Goal: Task Accomplishment & Management: Complete application form

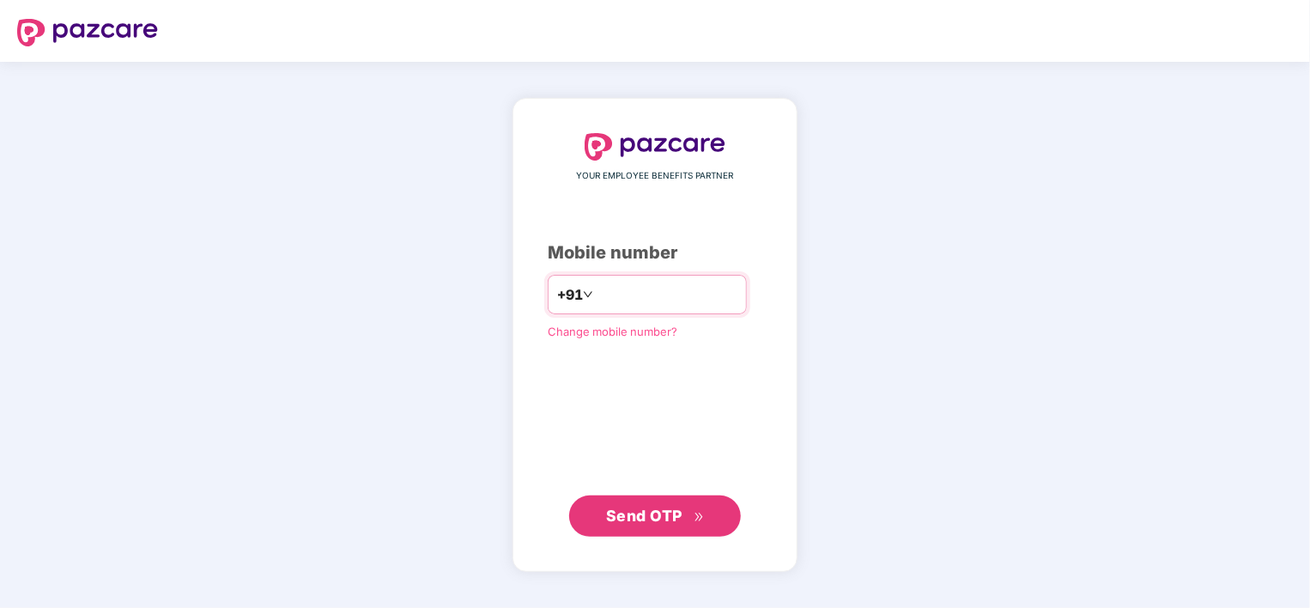
click at [597, 299] on input "**********" at bounding box center [667, 294] width 141 height 27
type input "**********"
click at [644, 513] on span "Send OTP" at bounding box center [644, 516] width 76 height 18
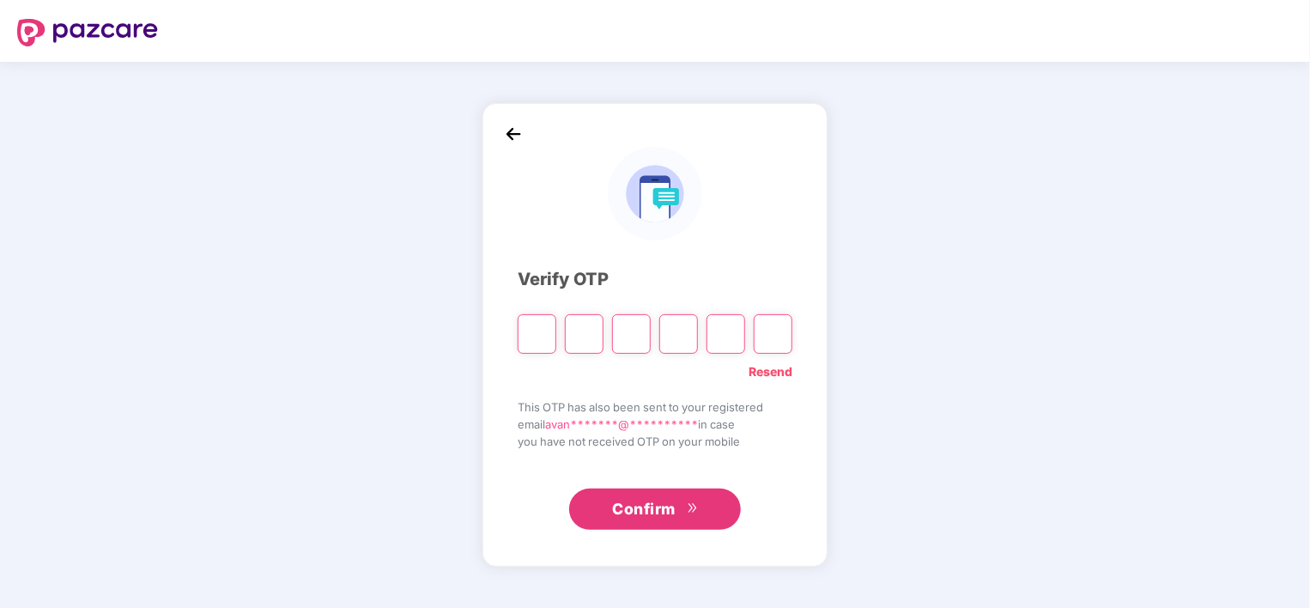
type input "*"
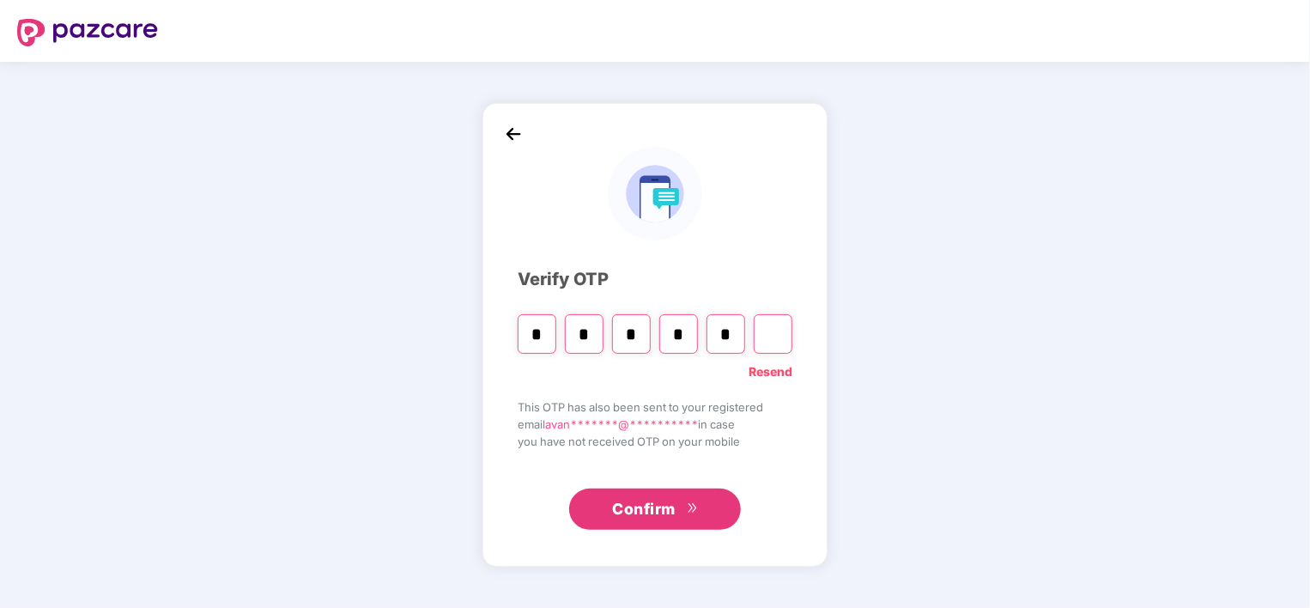
type input "*"
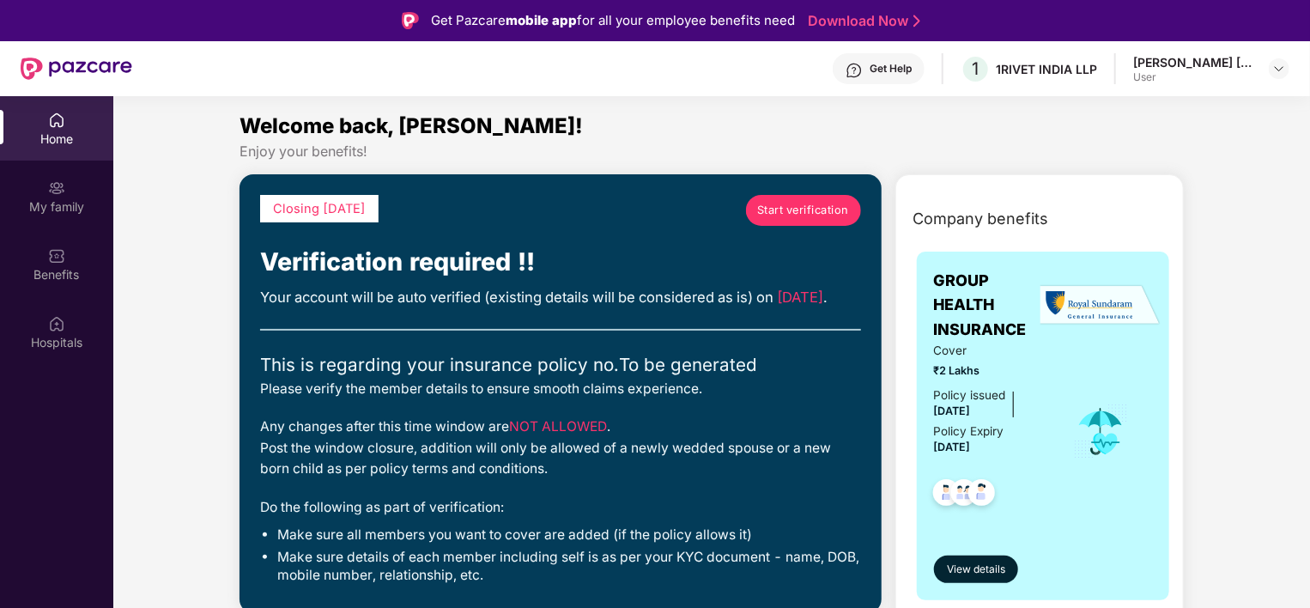
click at [801, 209] on span "Start verification" at bounding box center [803, 210] width 92 height 17
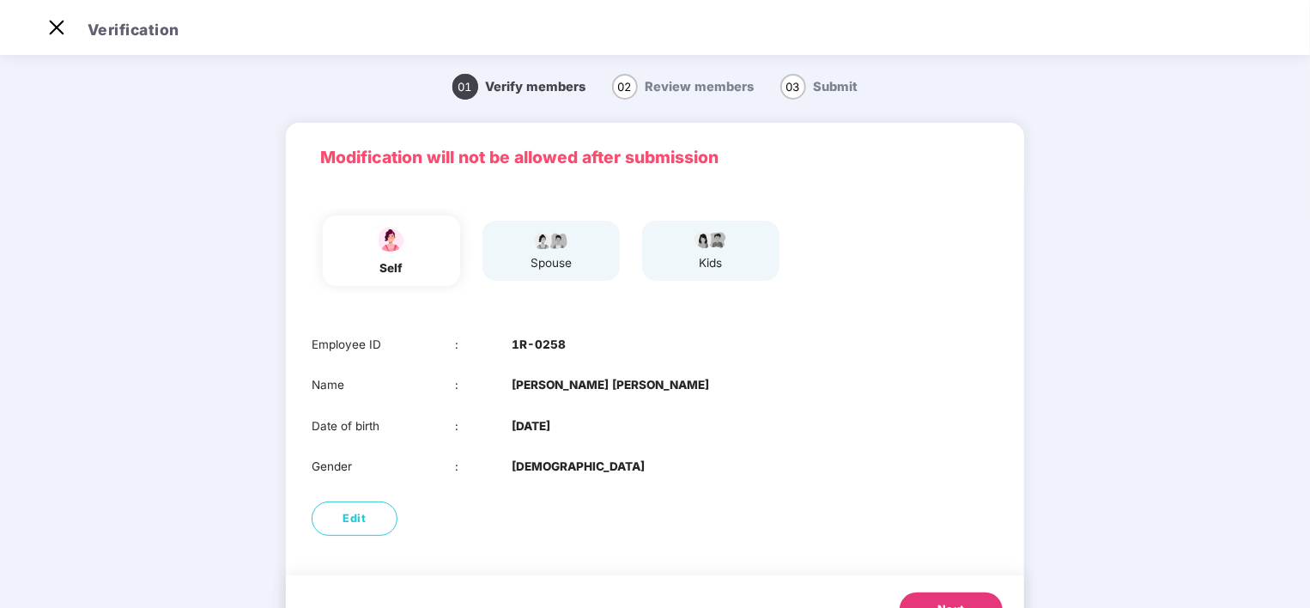
click at [567, 268] on div "spouse" at bounding box center [551, 263] width 43 height 18
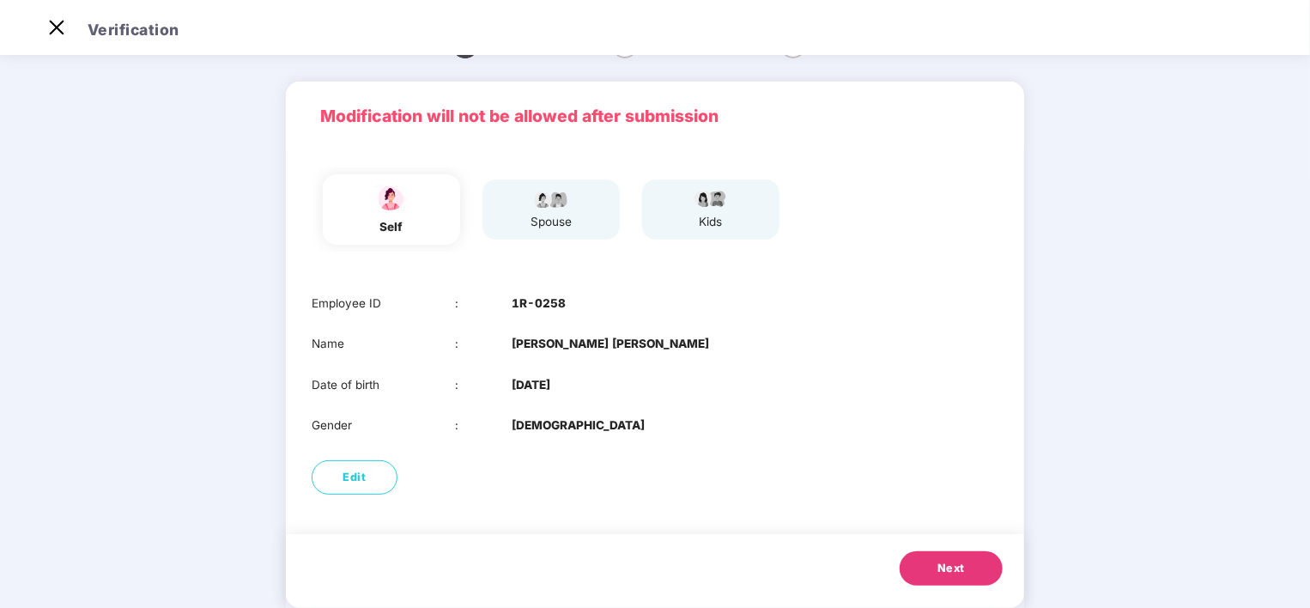
scroll to position [76, 0]
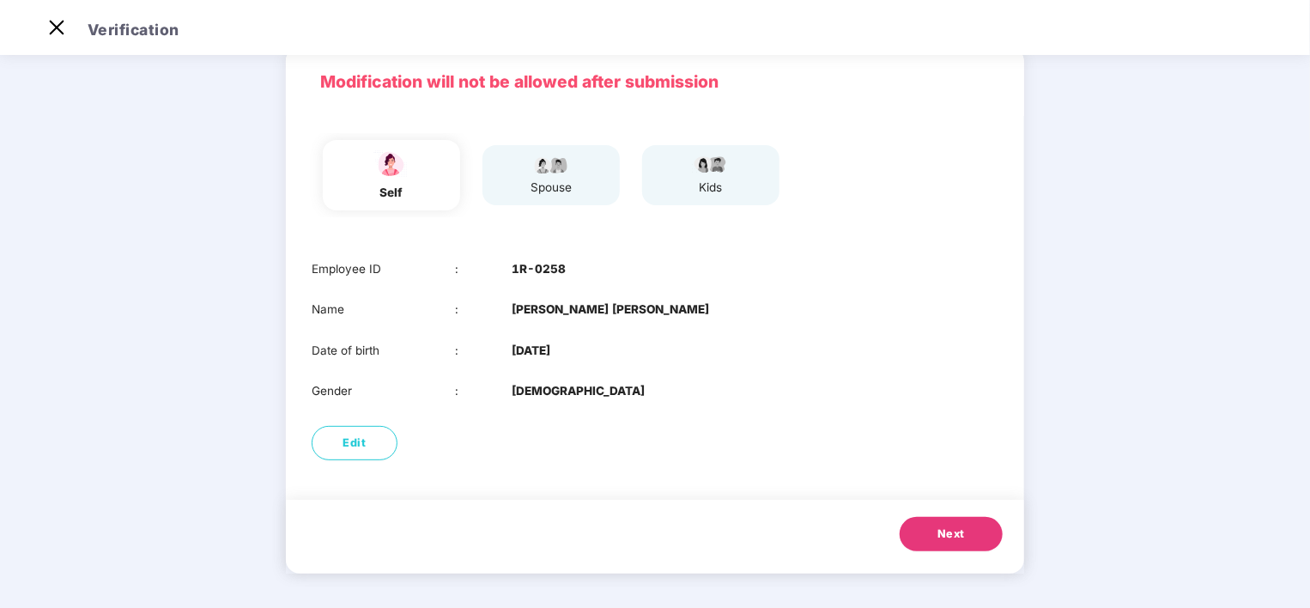
click at [938, 526] on span "Next" at bounding box center [951, 534] width 27 height 17
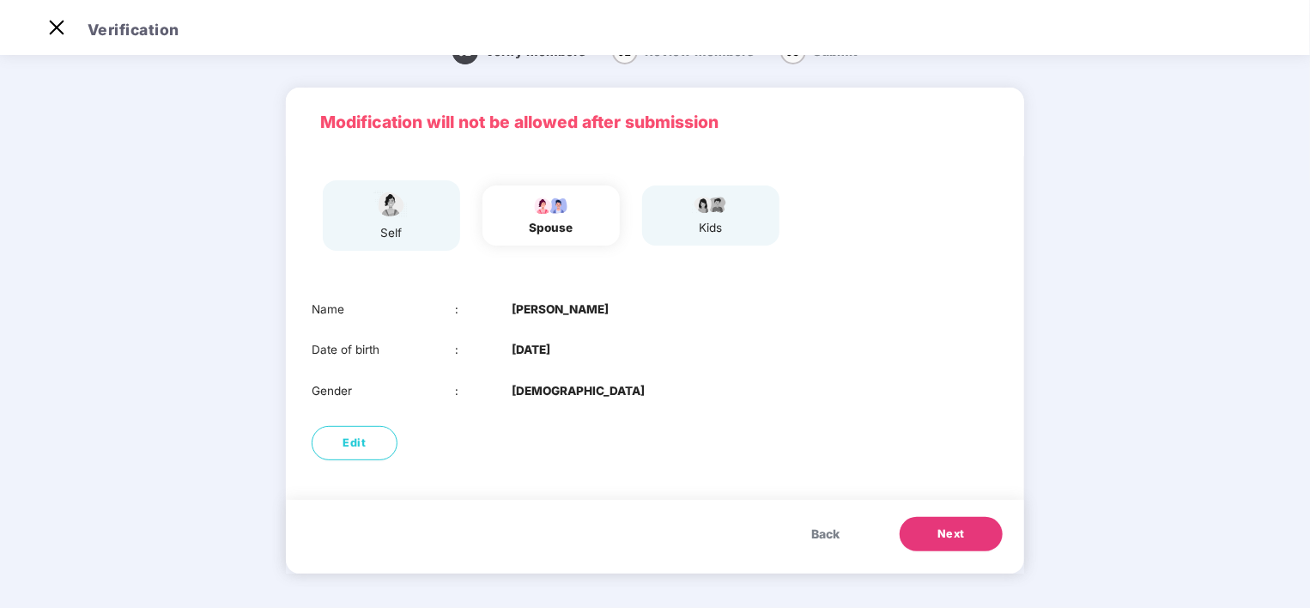
scroll to position [34, 0]
click at [361, 448] on span "Edit" at bounding box center [354, 443] width 23 height 17
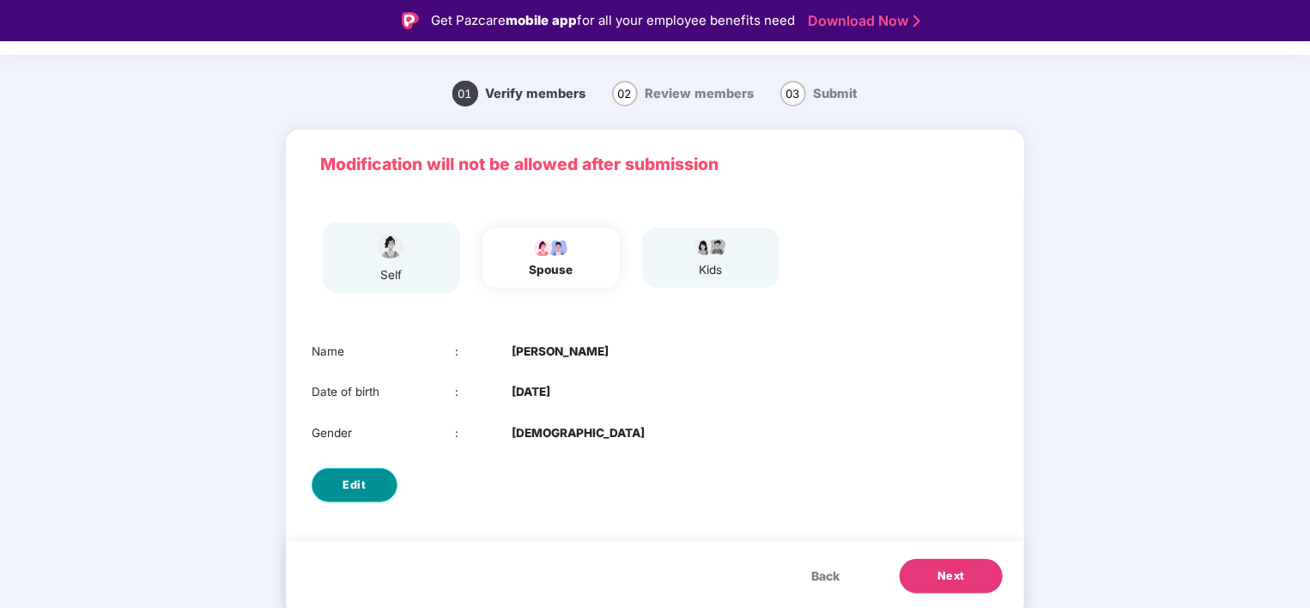
select select "****"
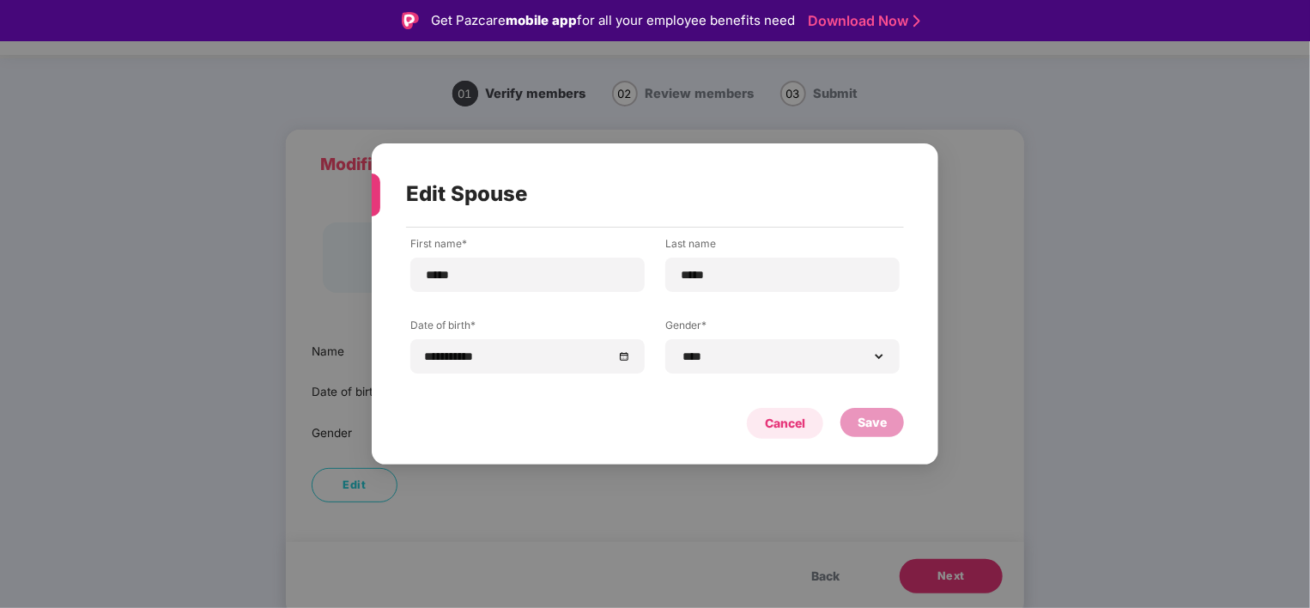
click at [787, 429] on div "Cancel" at bounding box center [785, 423] width 40 height 19
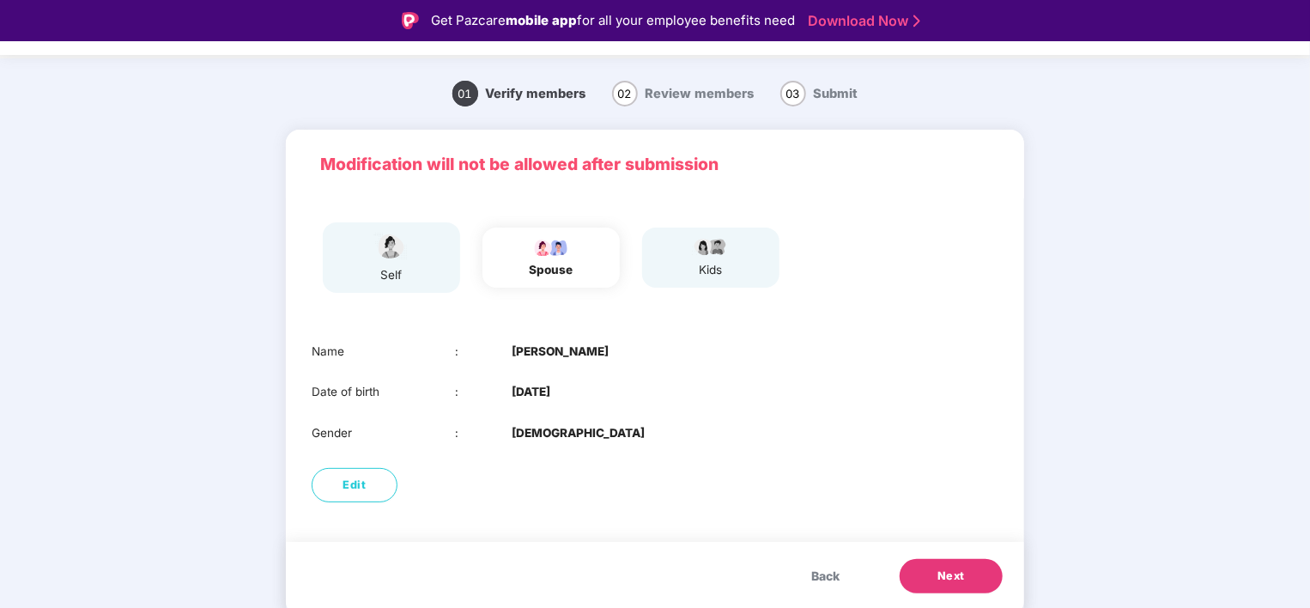
click at [965, 575] on button "Next" at bounding box center [951, 576] width 103 height 34
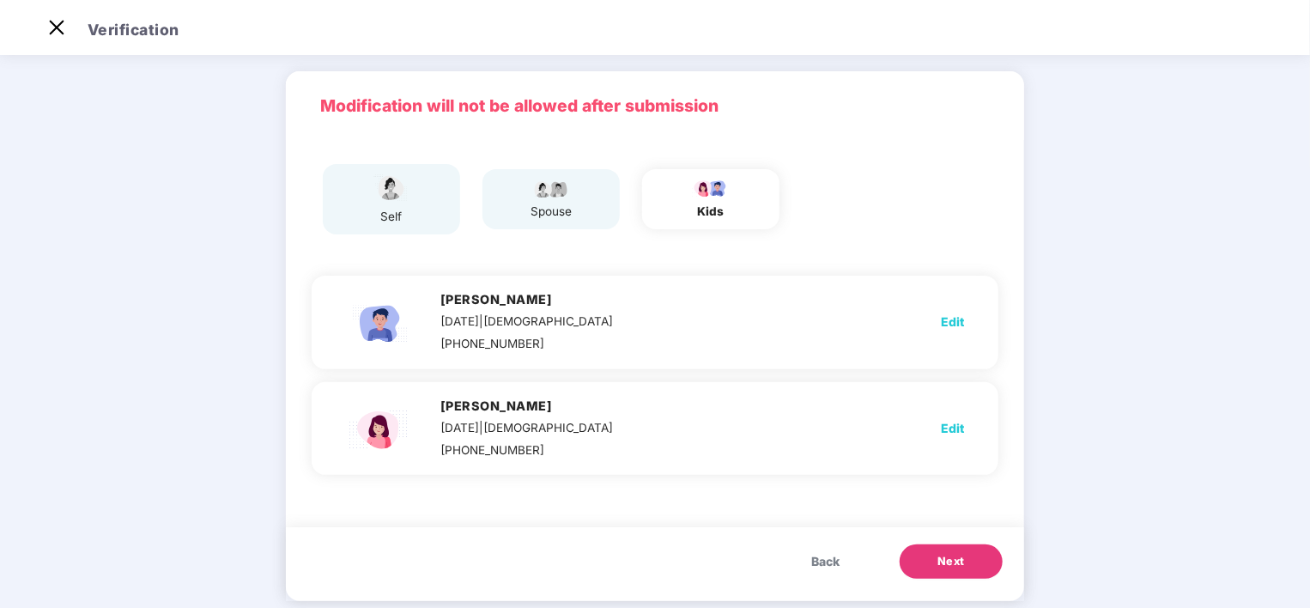
scroll to position [79, 0]
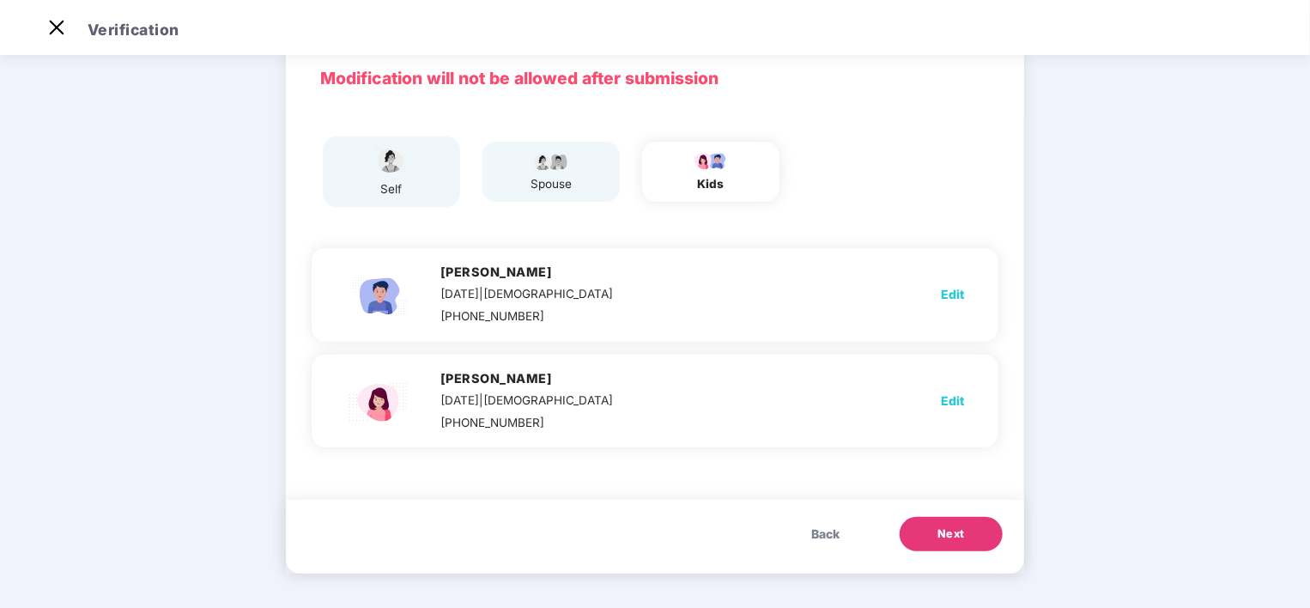
click at [969, 532] on button "Next" at bounding box center [951, 534] width 103 height 34
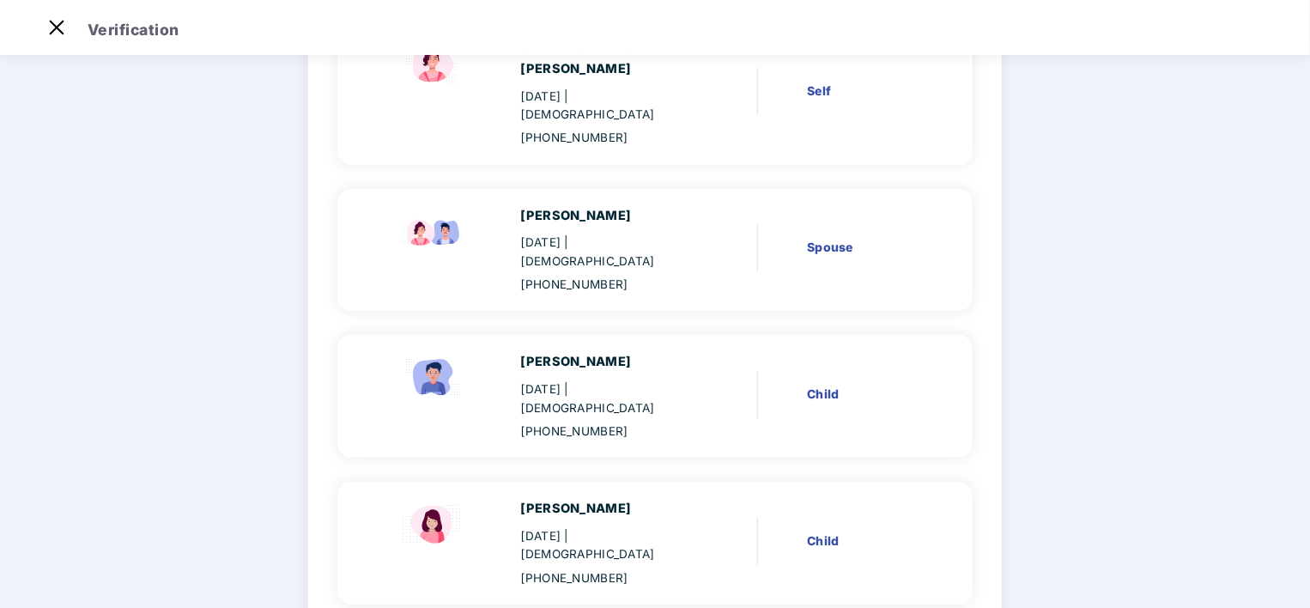
scroll to position [254, 0]
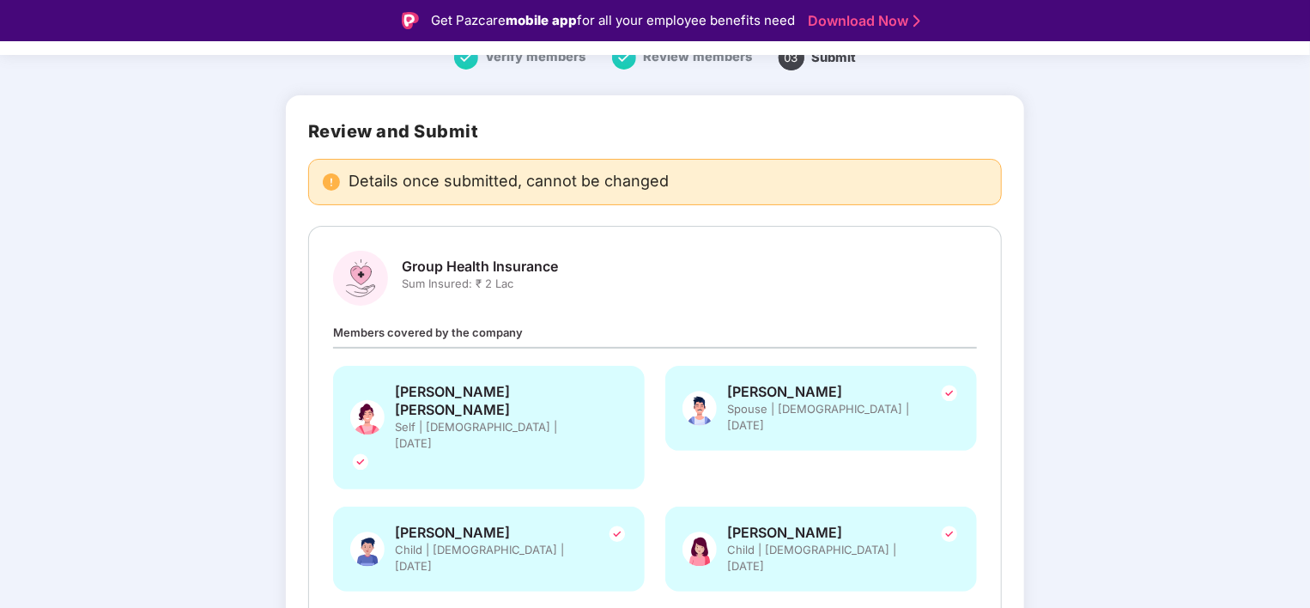
scroll to position [123, 0]
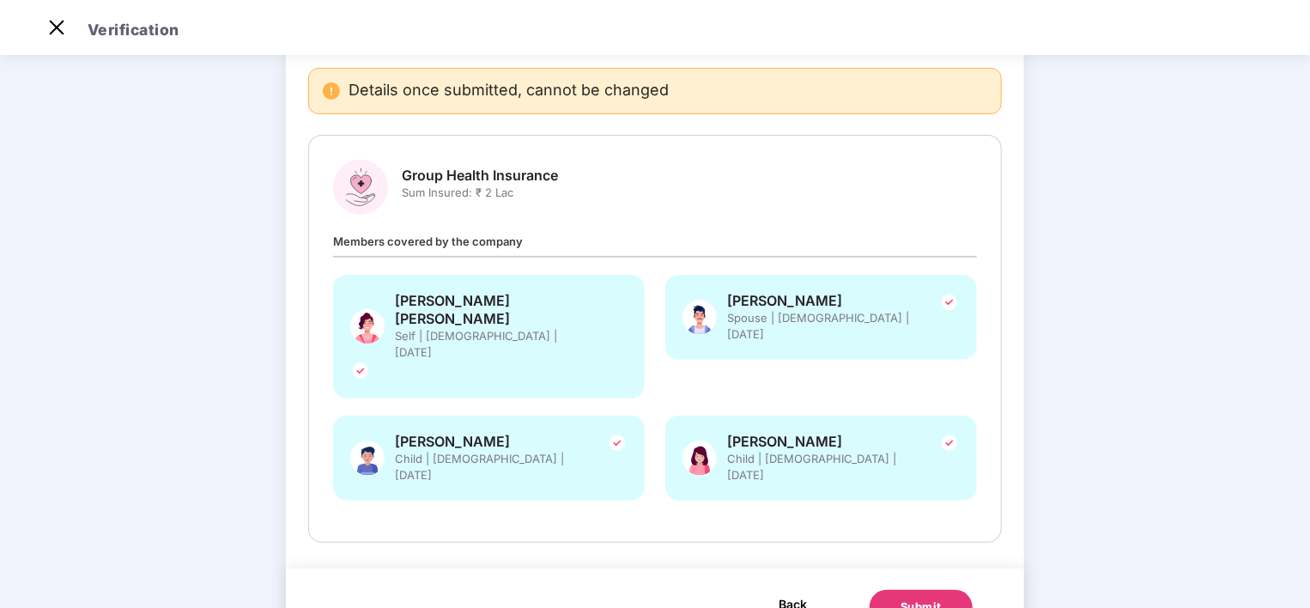
scroll to position [0, 0]
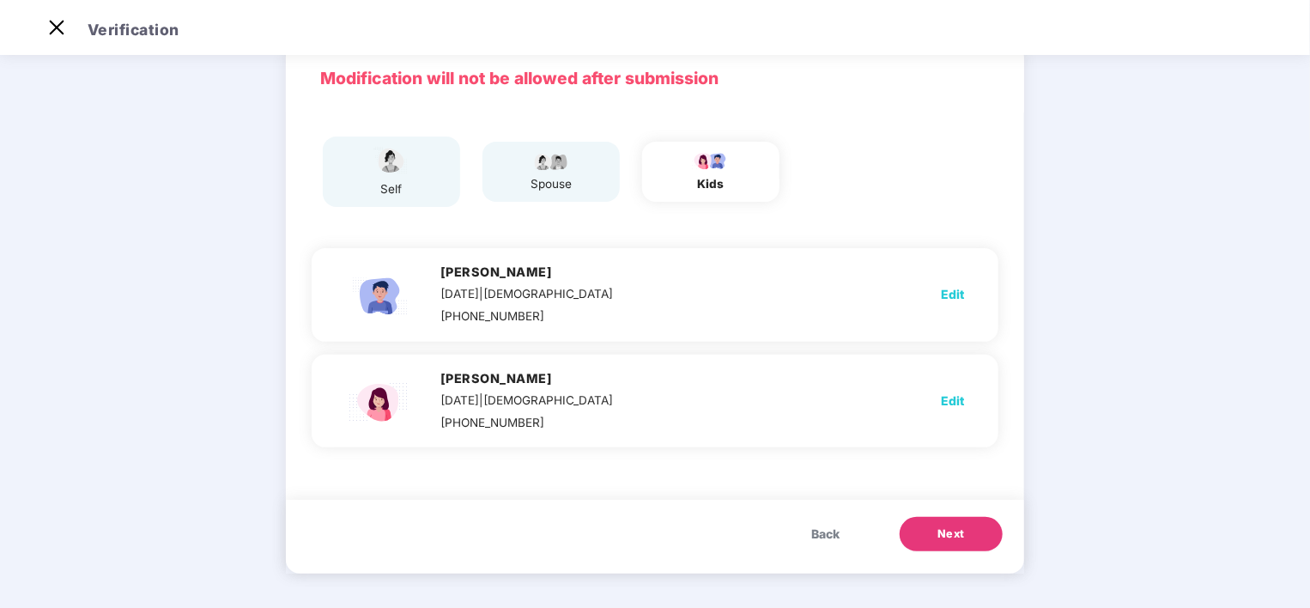
drag, startPoint x: 798, startPoint y: 546, endPoint x: 855, endPoint y: 541, distance: 57.8
click at [810, 543] on button "Back" at bounding box center [825, 534] width 63 height 34
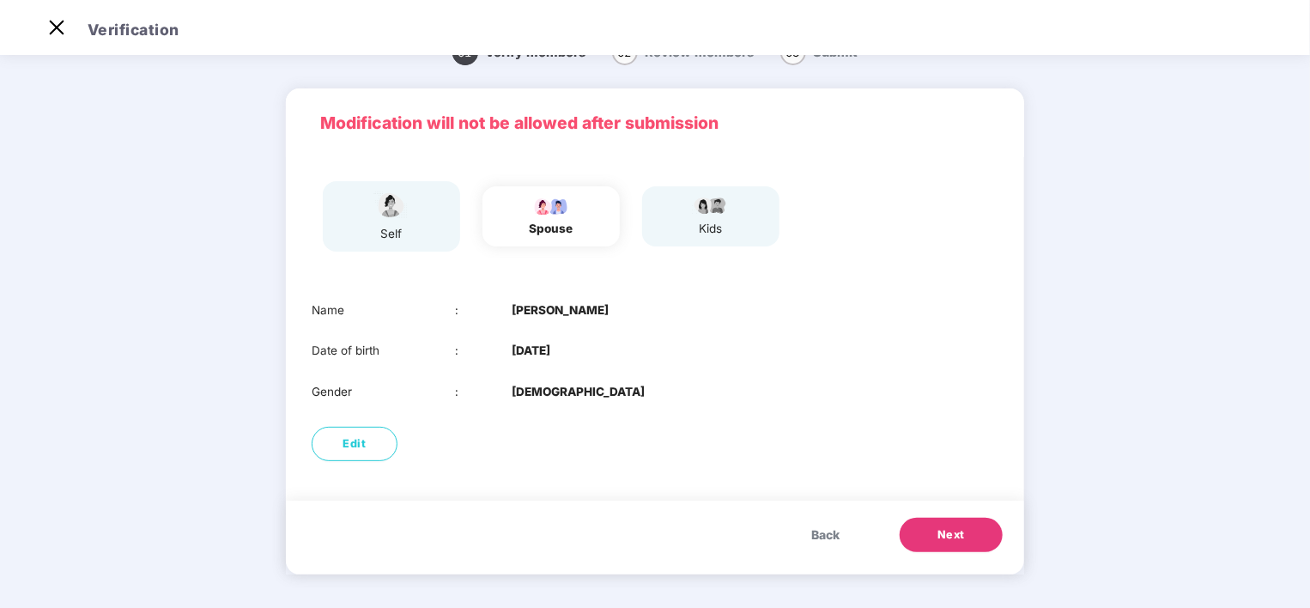
click at [839, 539] on button "Back" at bounding box center [825, 535] width 63 height 34
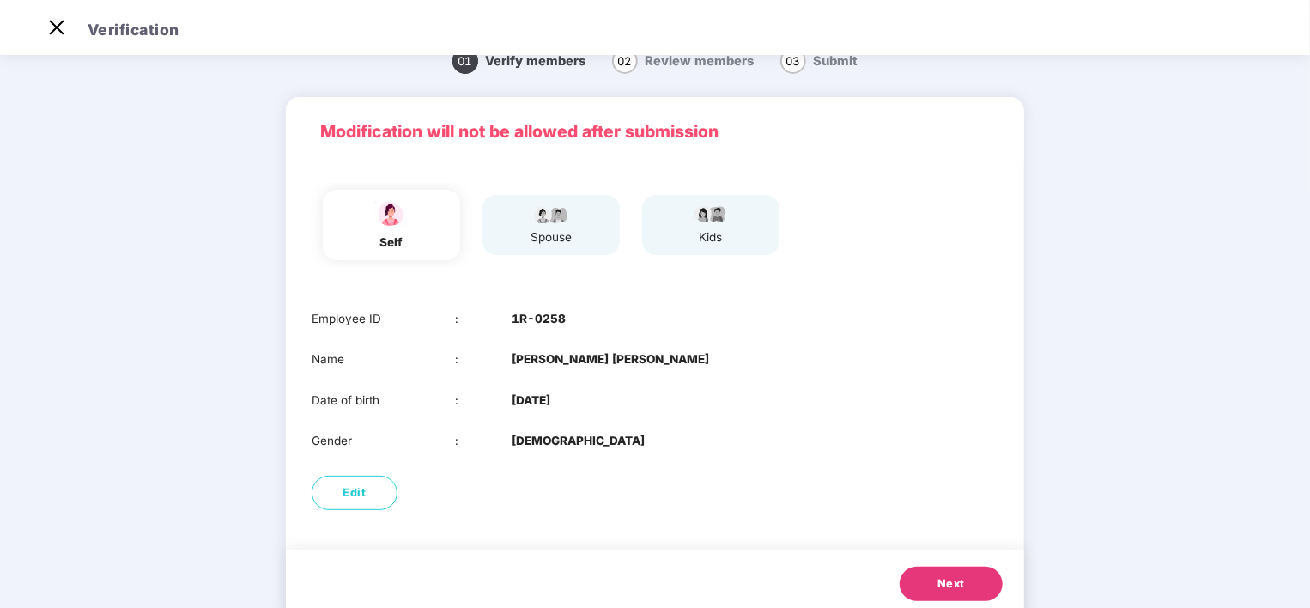
scroll to position [0, 0]
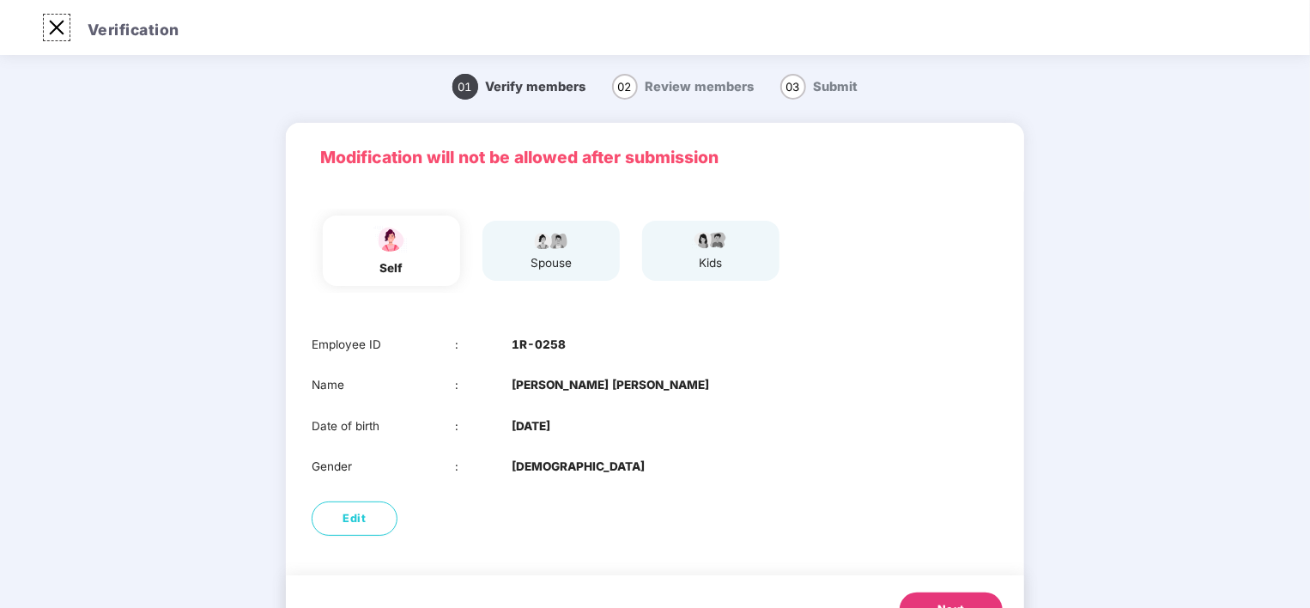
click at [55, 29] on img at bounding box center [56, 27] width 27 height 27
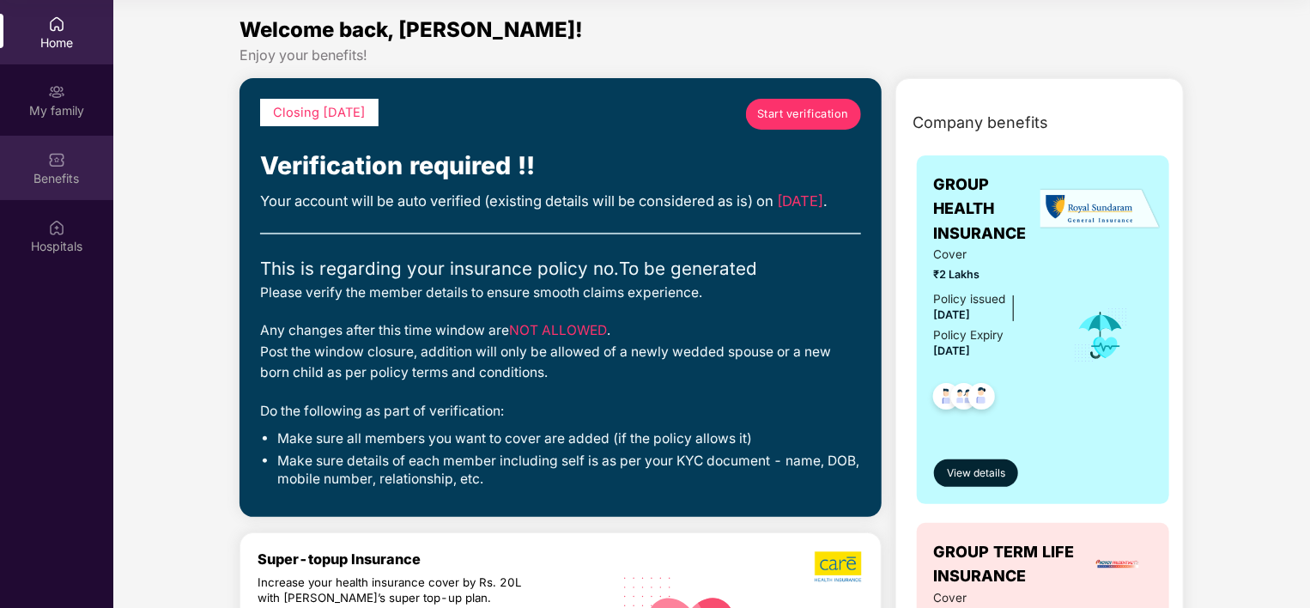
click at [69, 172] on div "Benefits" at bounding box center [56, 178] width 113 height 17
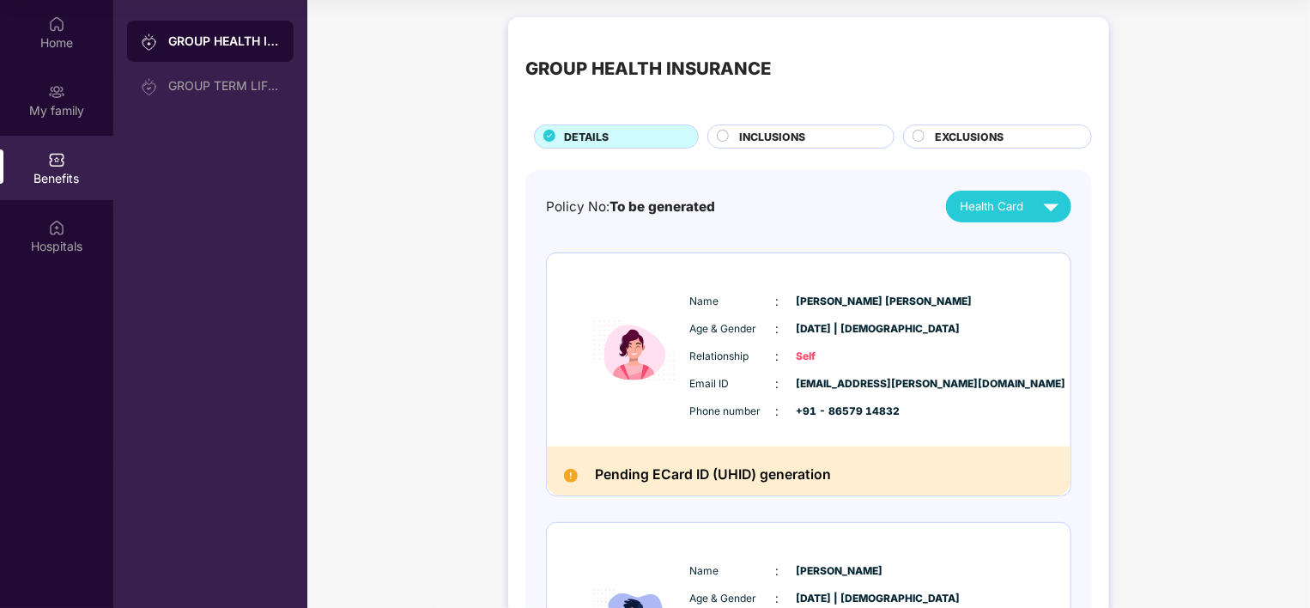
click at [791, 139] on span "INCLUSIONS" at bounding box center [773, 137] width 66 height 16
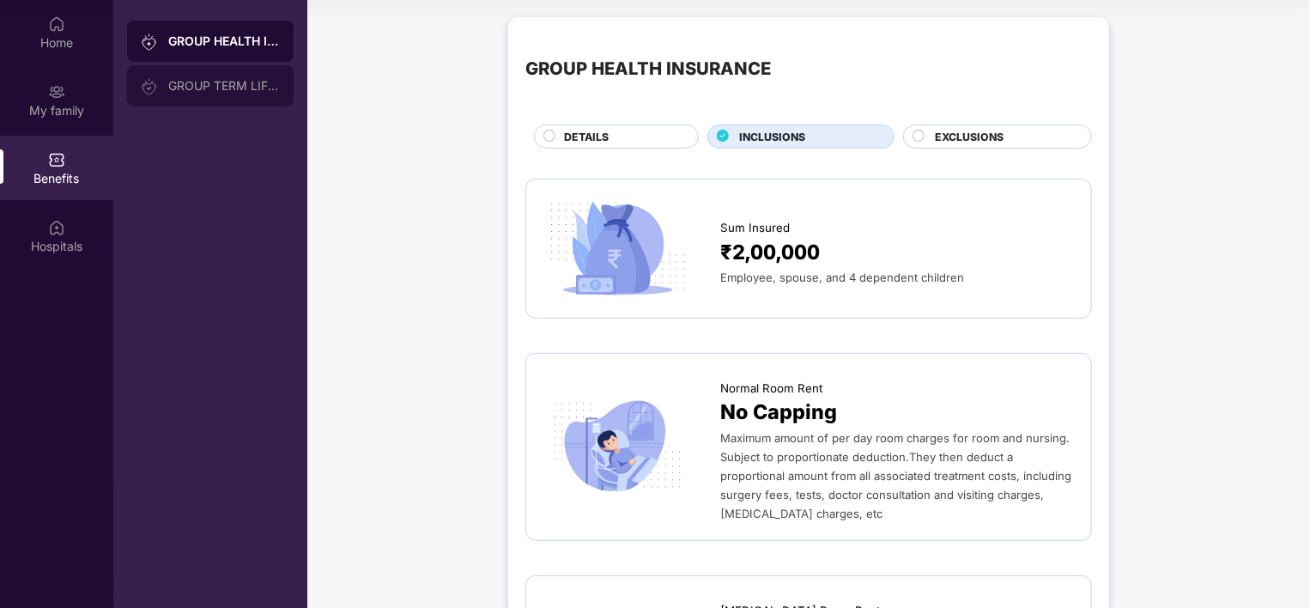
click at [232, 92] on div "GROUP TERM LIFE INSURANCE" at bounding box center [224, 86] width 112 height 14
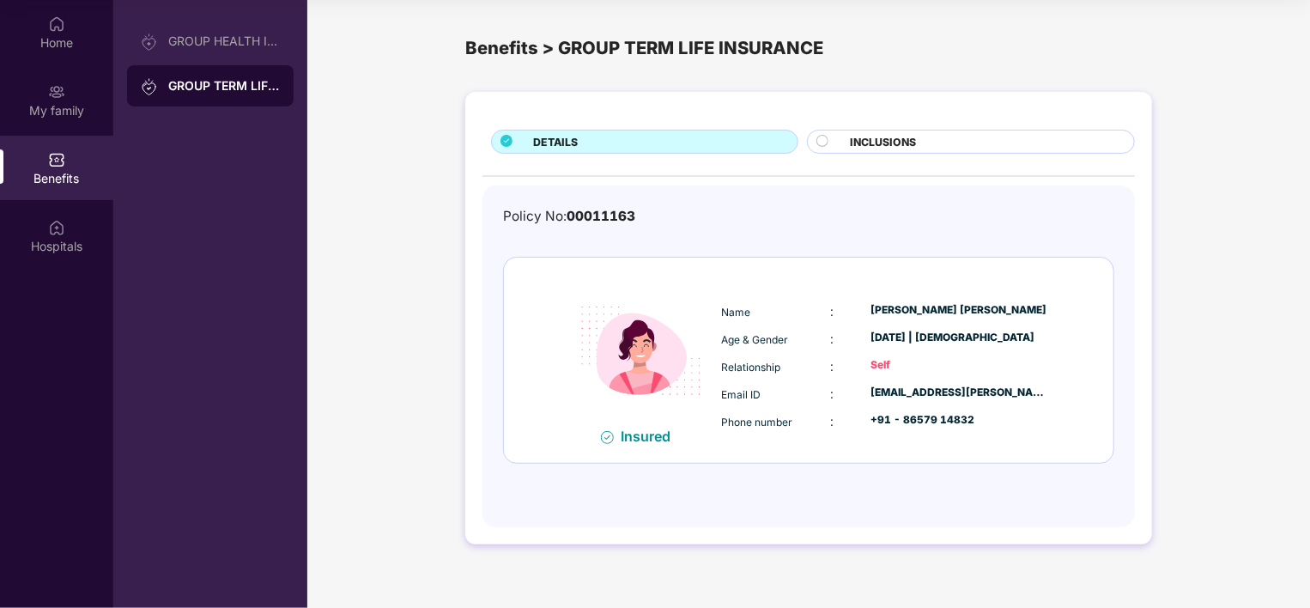
click at [909, 125] on div "DETAILS INCLUSIONS Policy No: 00011163 Insured Name : [PERSON_NAME] [PERSON_NAM…" at bounding box center [808, 318] width 687 height 453
click at [901, 144] on span "INCLUSIONS" at bounding box center [884, 142] width 66 height 16
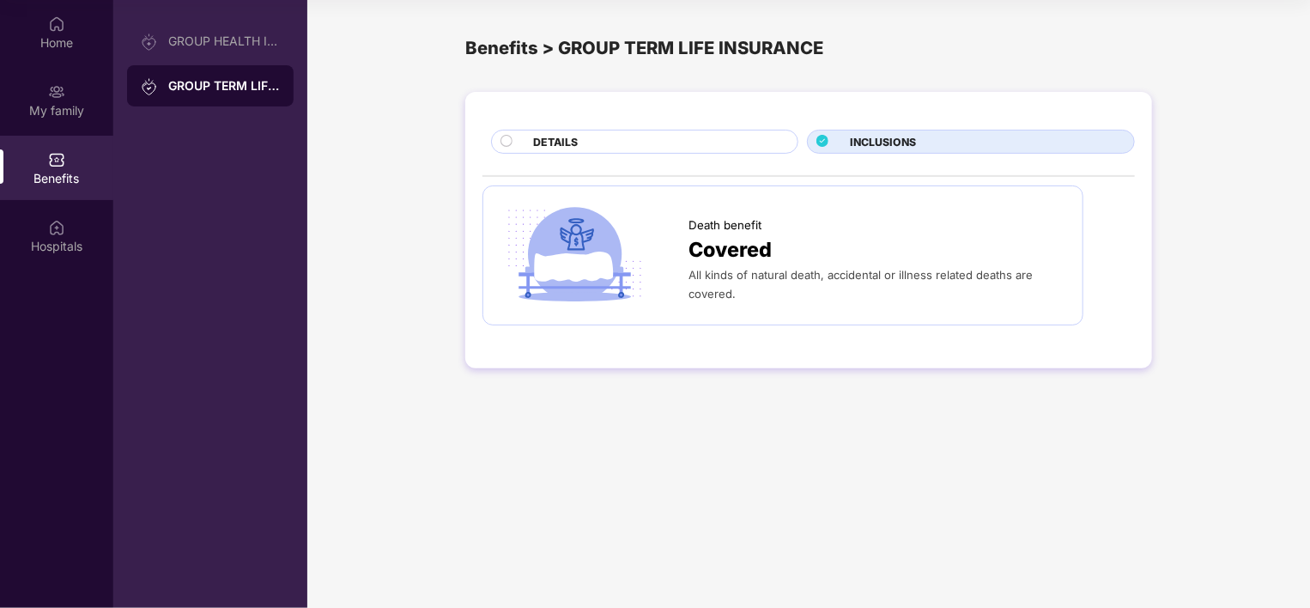
click at [568, 152] on div "DETAILS" at bounding box center [657, 143] width 264 height 19
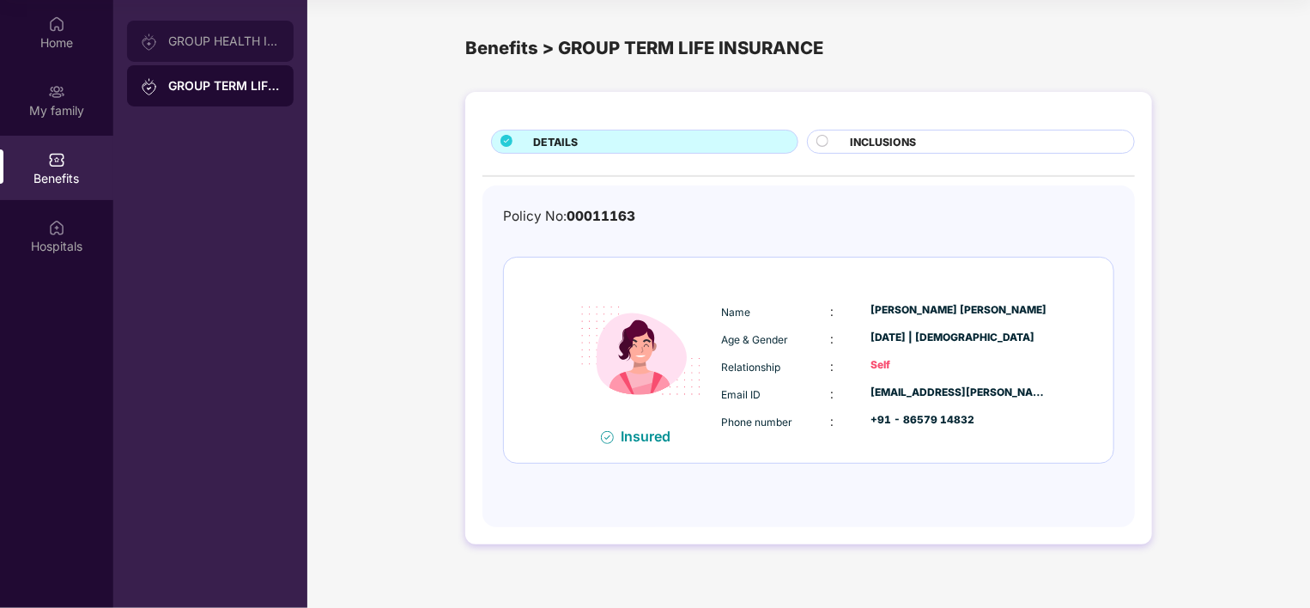
click at [207, 51] on div "GROUP HEALTH INSURANCE" at bounding box center [210, 41] width 167 height 41
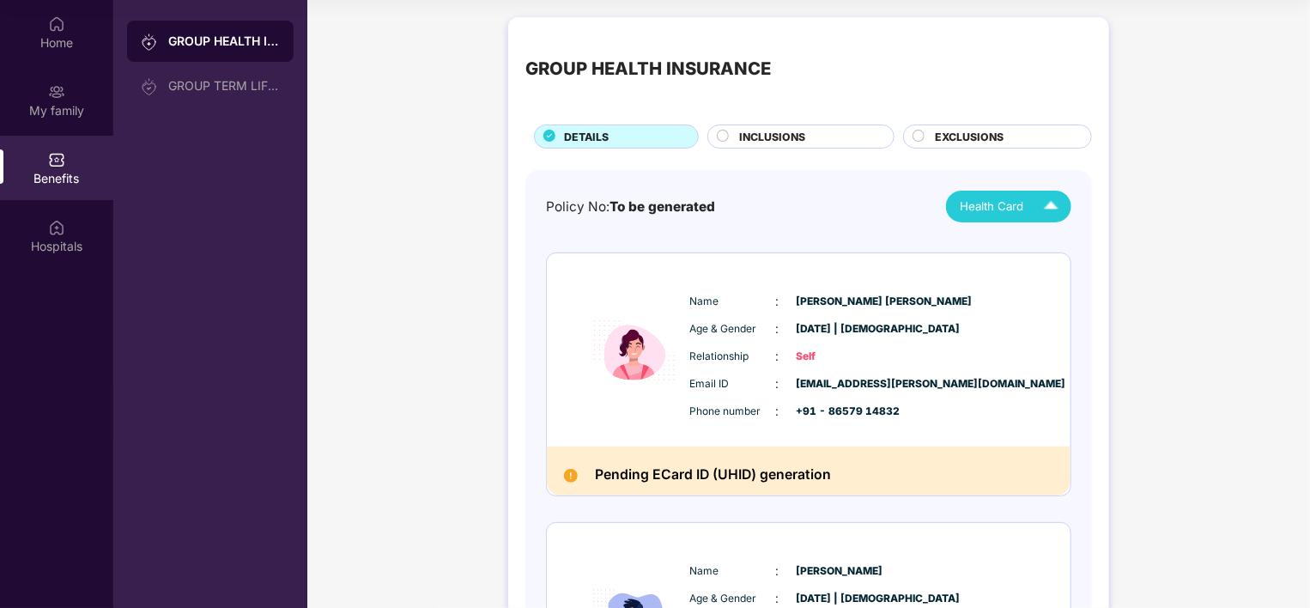
click at [1046, 207] on img at bounding box center [1051, 206] width 30 height 30
click at [46, 238] on div "Hospitals" at bounding box center [56, 246] width 113 height 17
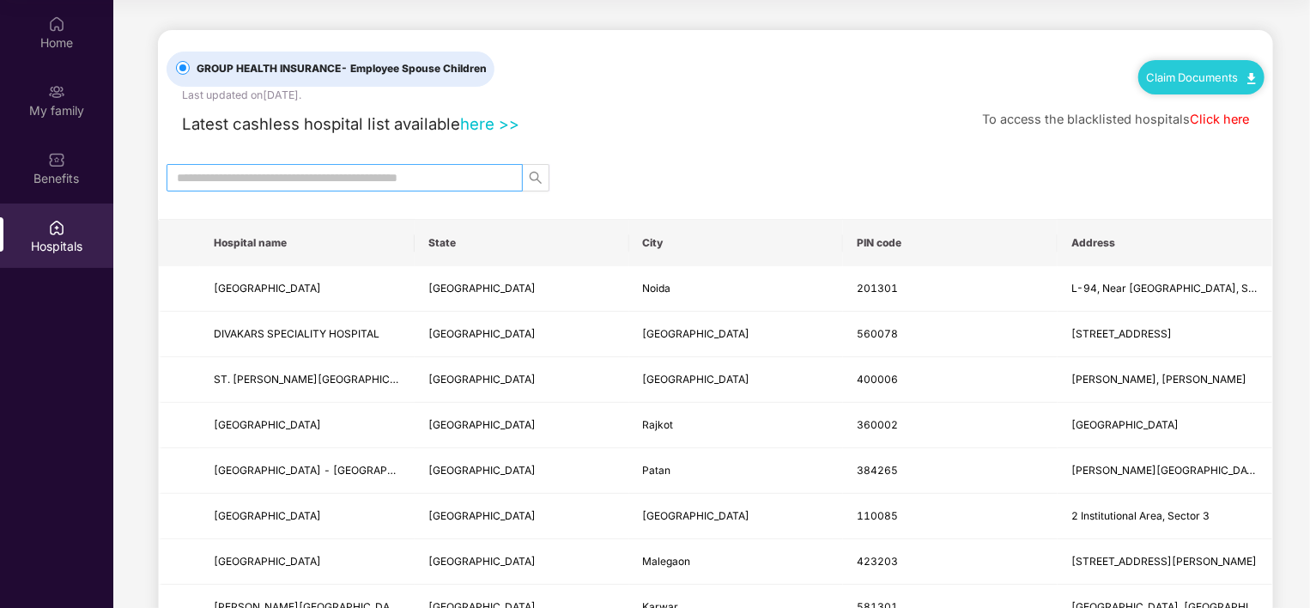
click at [333, 184] on input "text" at bounding box center [338, 177] width 322 height 19
type input "*"
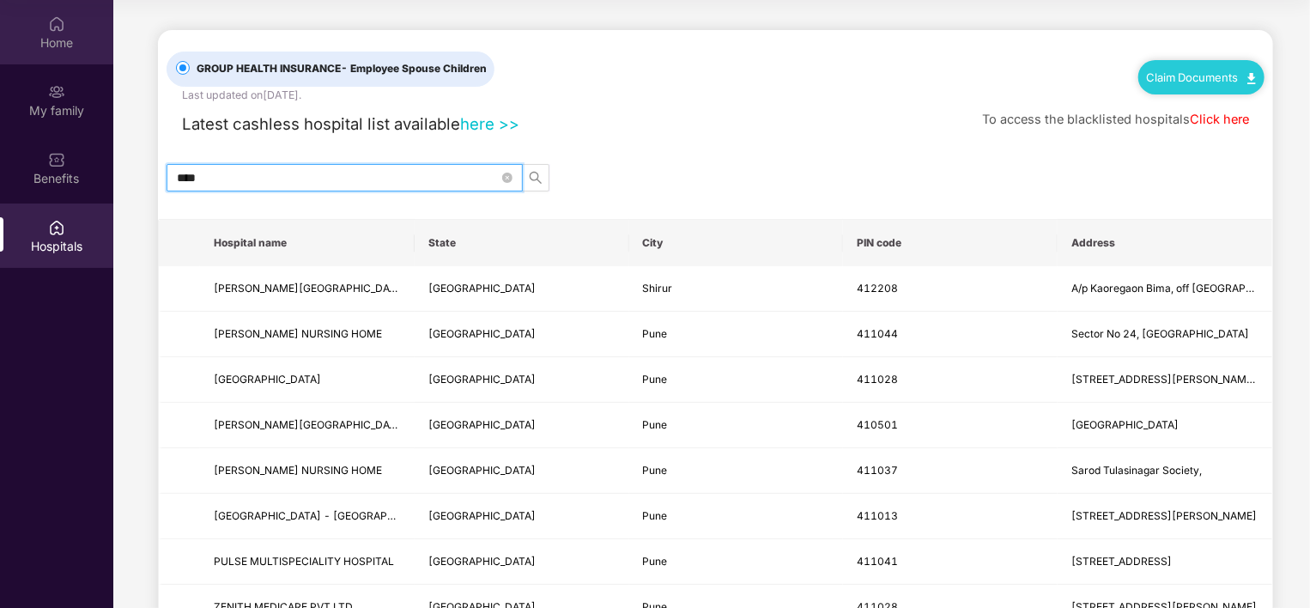
type input "****"
click at [51, 45] on div "Home" at bounding box center [56, 42] width 113 height 17
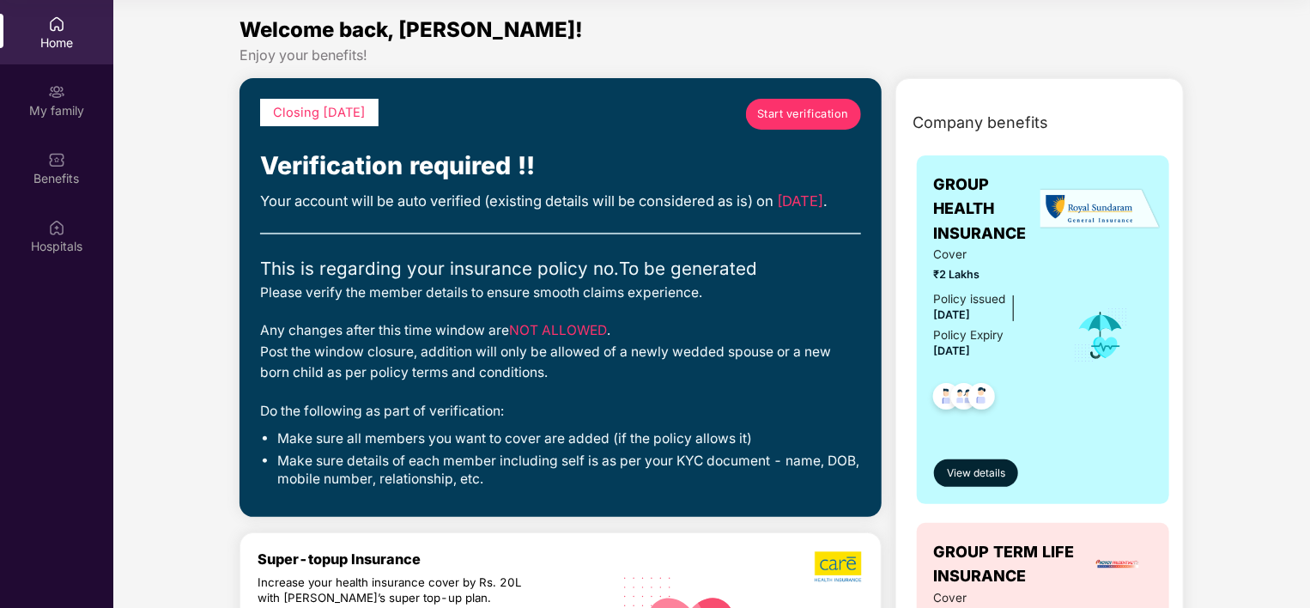
click at [805, 111] on span "Start verification" at bounding box center [803, 114] width 92 height 17
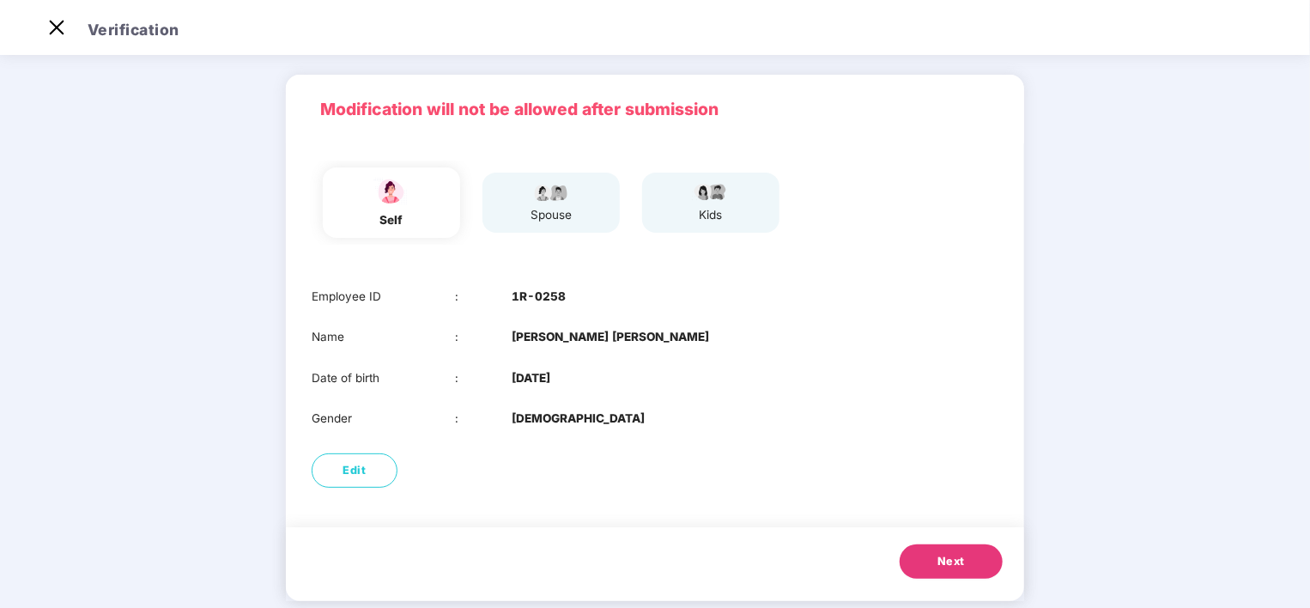
scroll to position [76, 0]
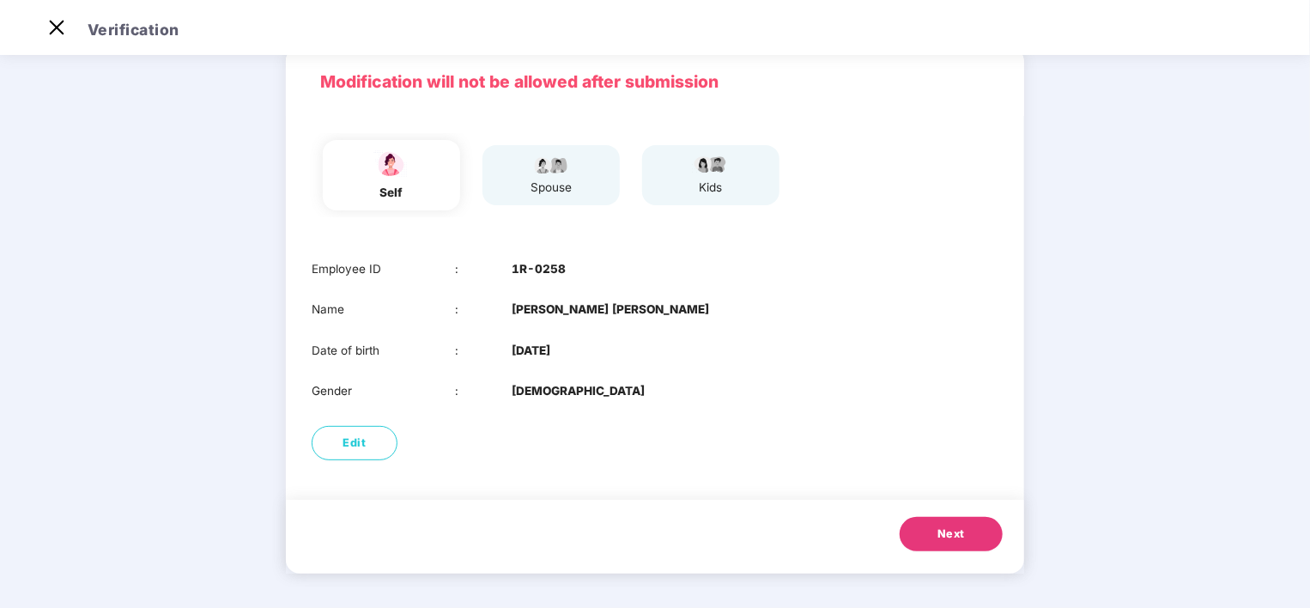
click at [971, 536] on button "Next" at bounding box center [951, 534] width 103 height 34
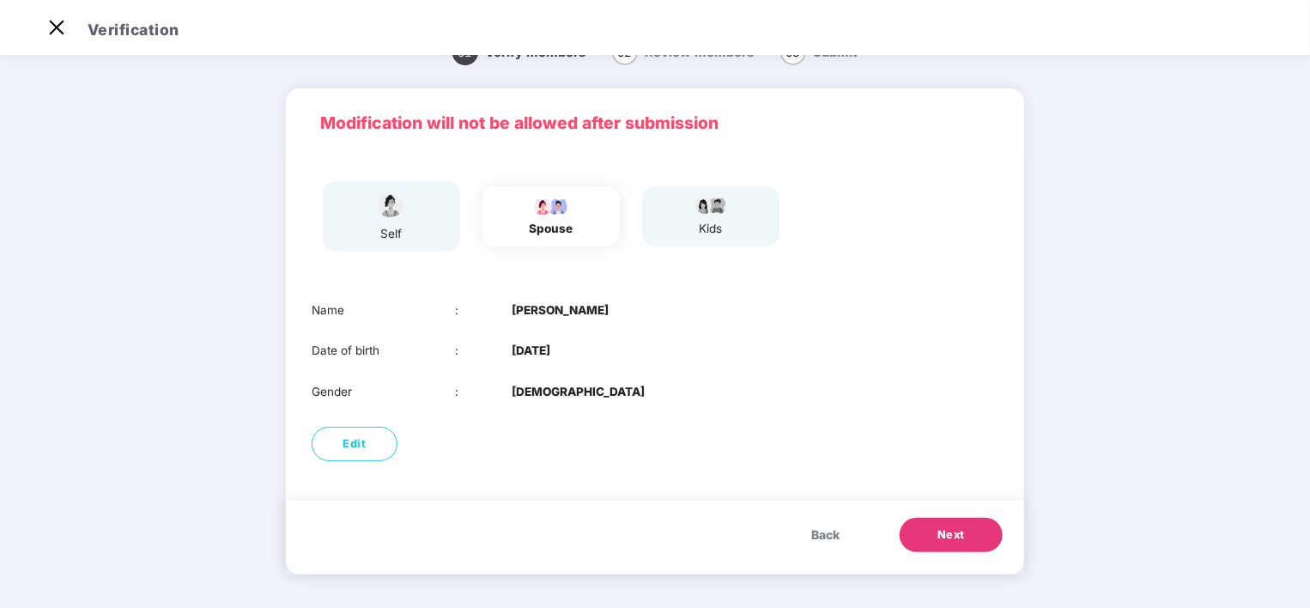
click at [971, 536] on button "Next" at bounding box center [951, 535] width 103 height 34
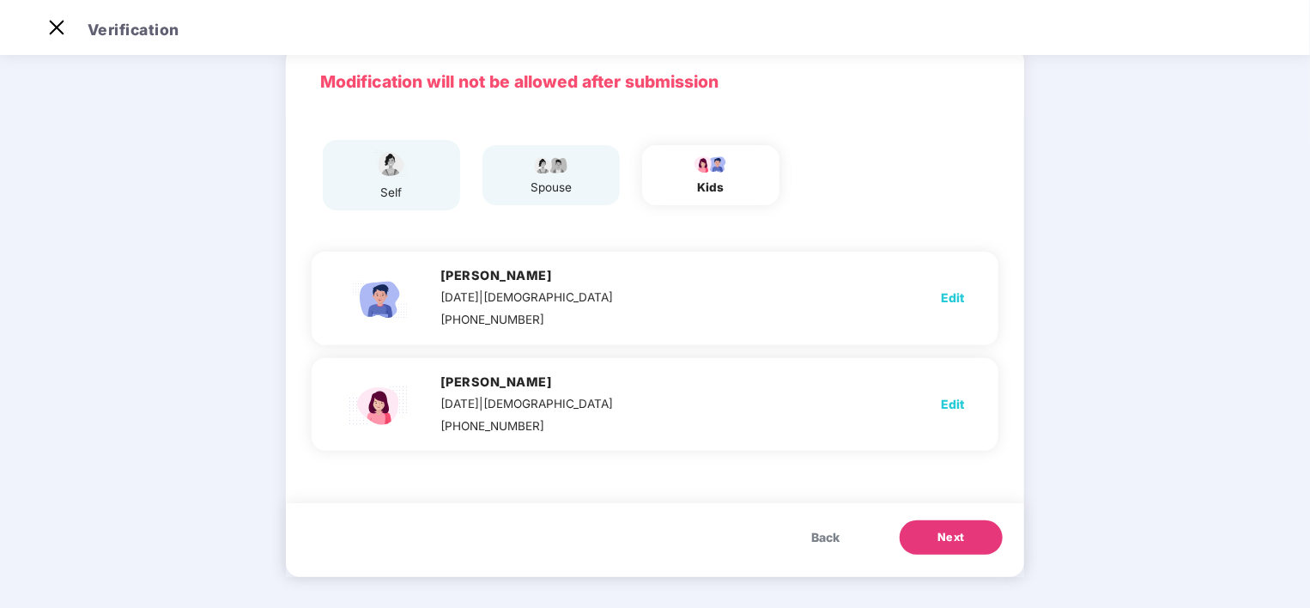
click at [971, 536] on button "Next" at bounding box center [951, 537] width 103 height 34
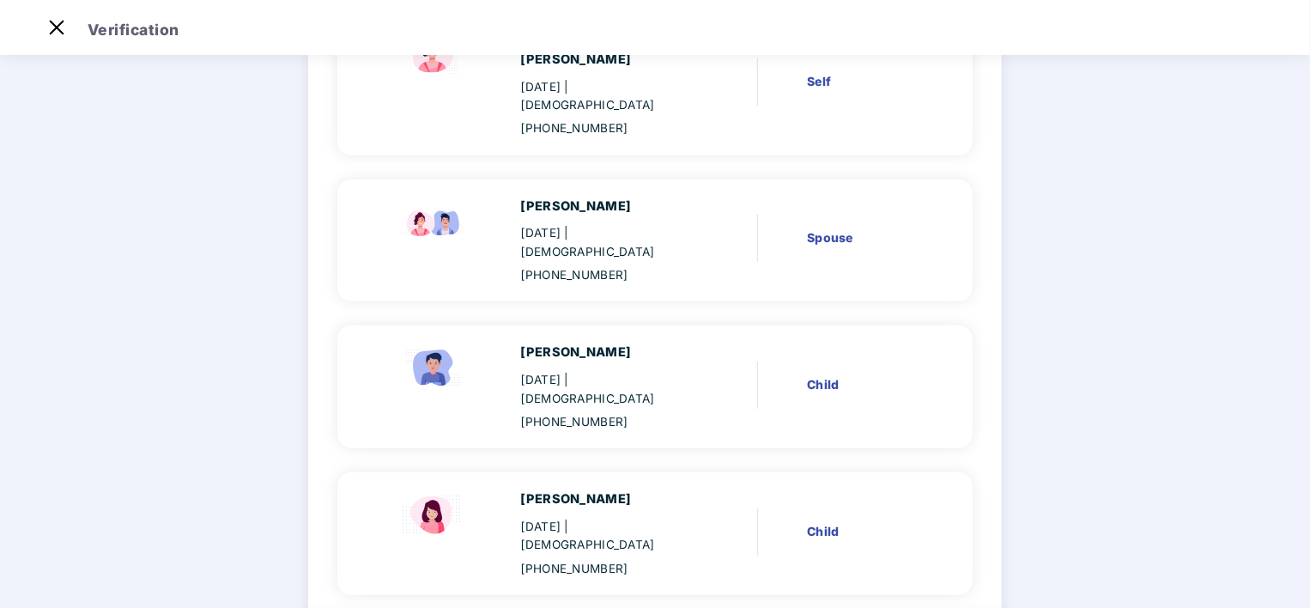
scroll to position [254, 0]
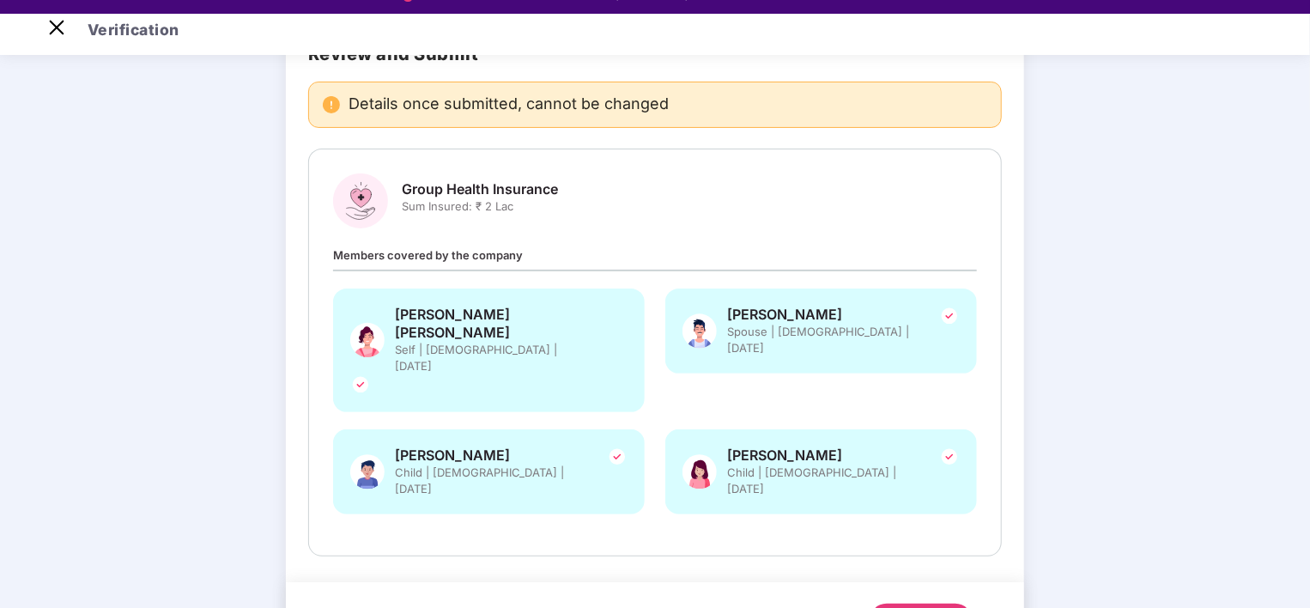
scroll to position [41, 0]
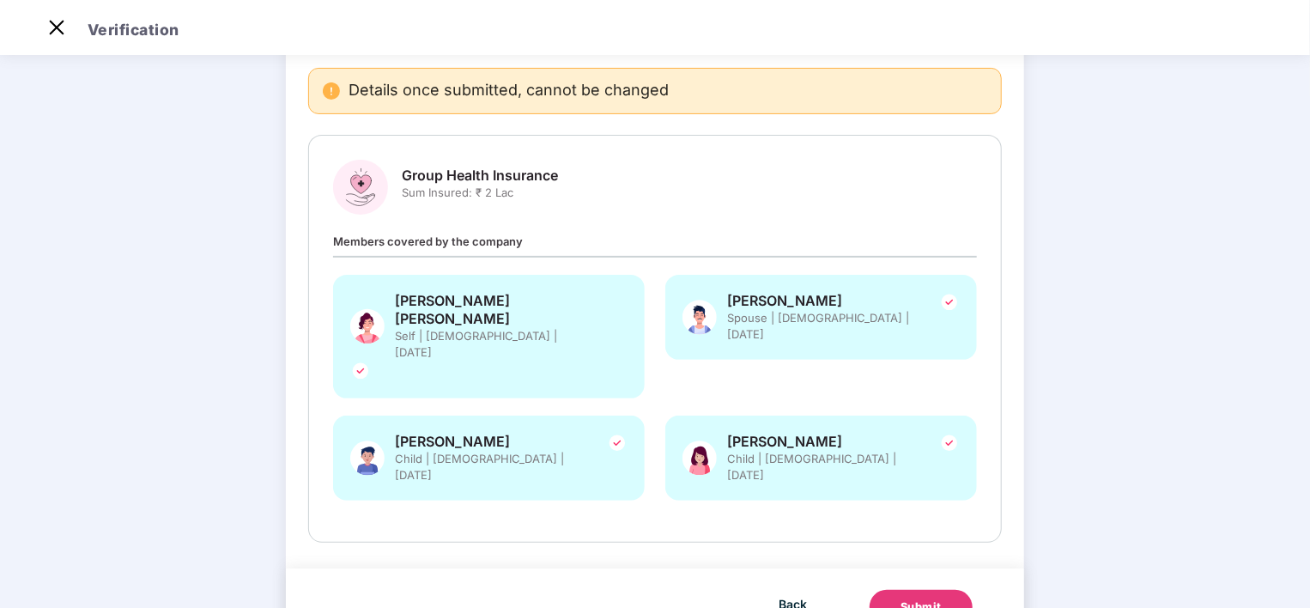
click at [939, 599] on div "Submit" at bounding box center [921, 607] width 41 height 17
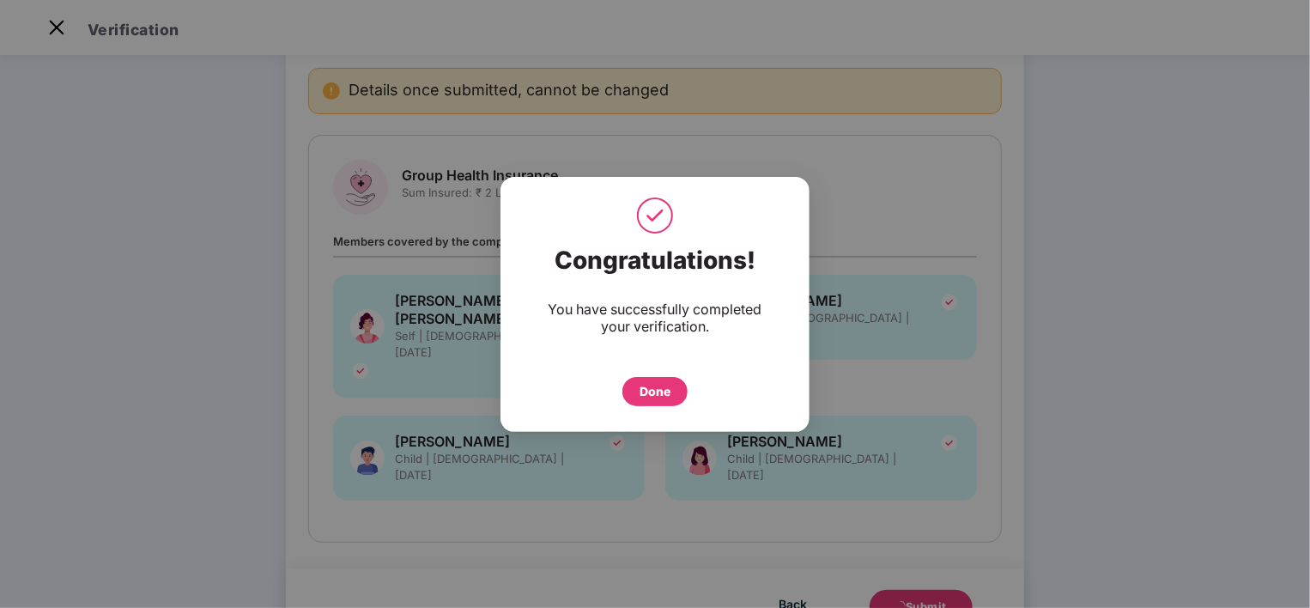
click at [654, 392] on div "Done" at bounding box center [655, 391] width 31 height 19
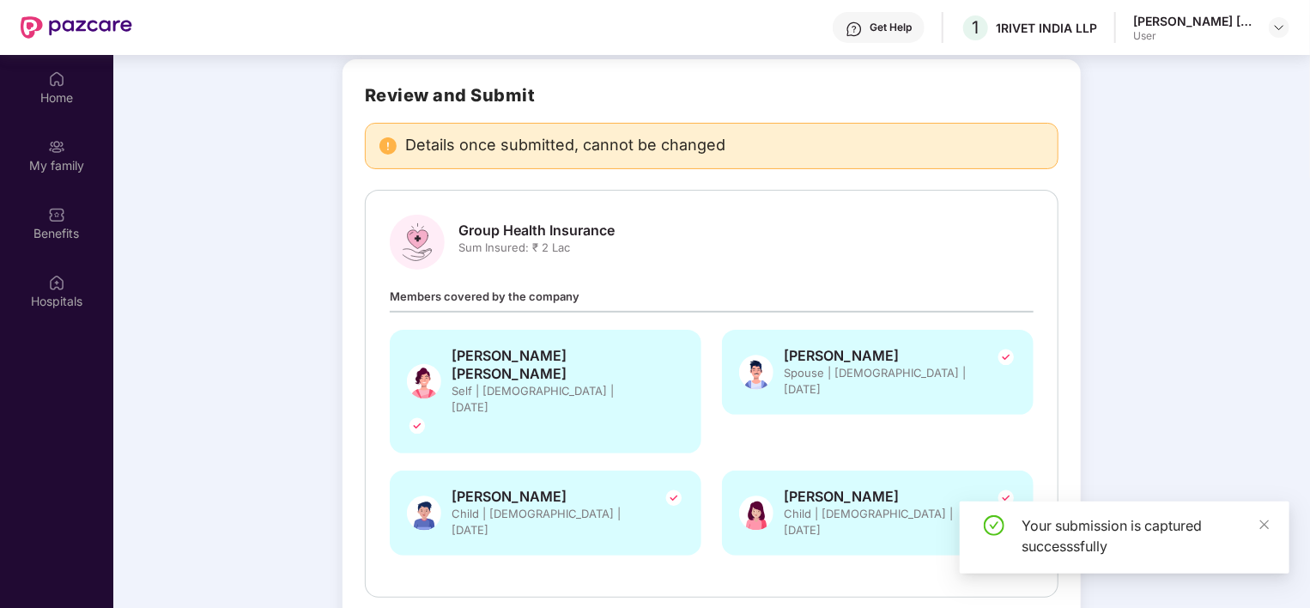
scroll to position [96, 0]
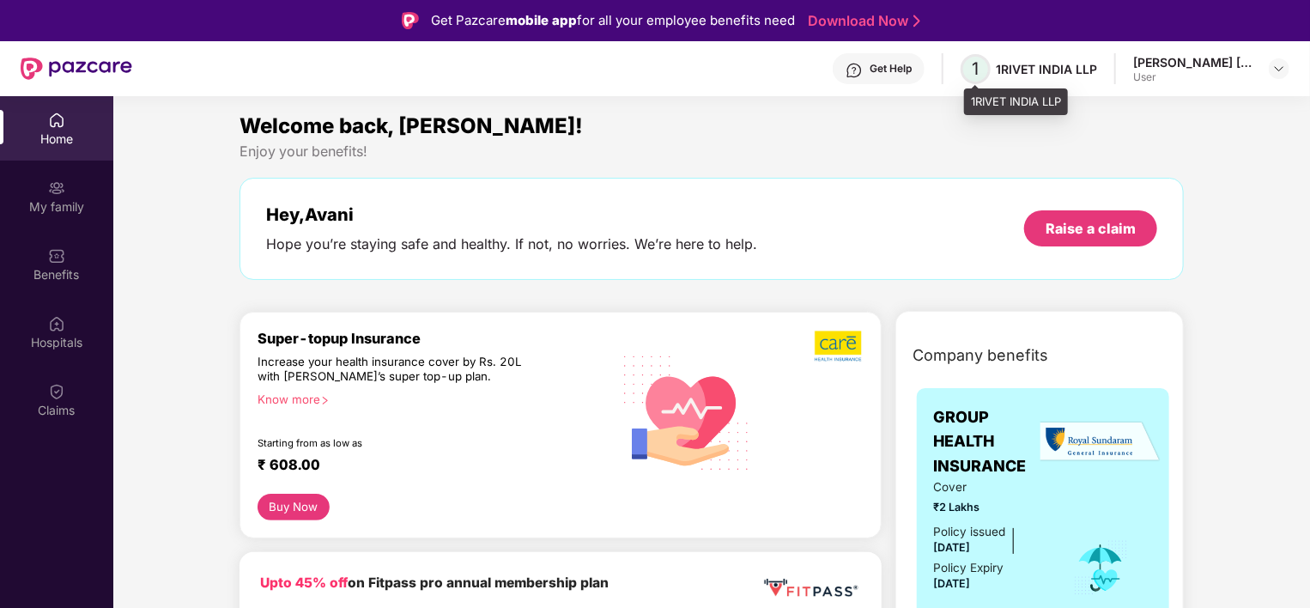
click at [977, 69] on span "1" at bounding box center [976, 68] width 7 height 21
click at [1032, 69] on div "1RIVET INDIA LLP" at bounding box center [1046, 69] width 101 height 16
click at [1270, 71] on div at bounding box center [1279, 68] width 21 height 21
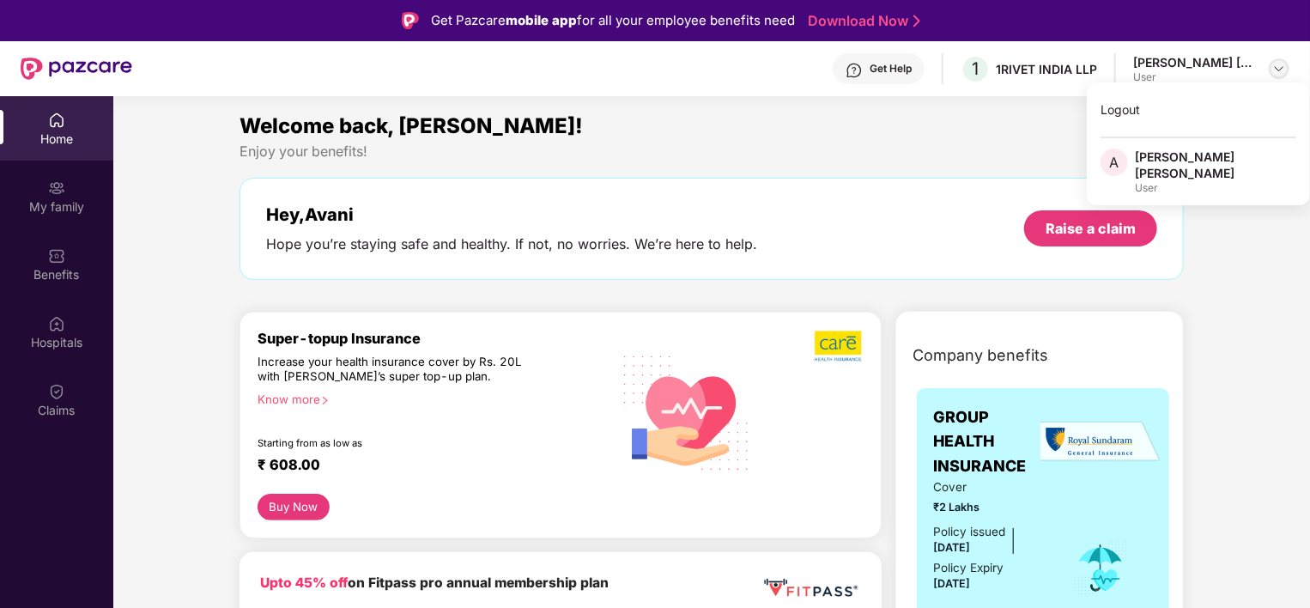
click at [1275, 70] on img at bounding box center [1280, 69] width 14 height 14
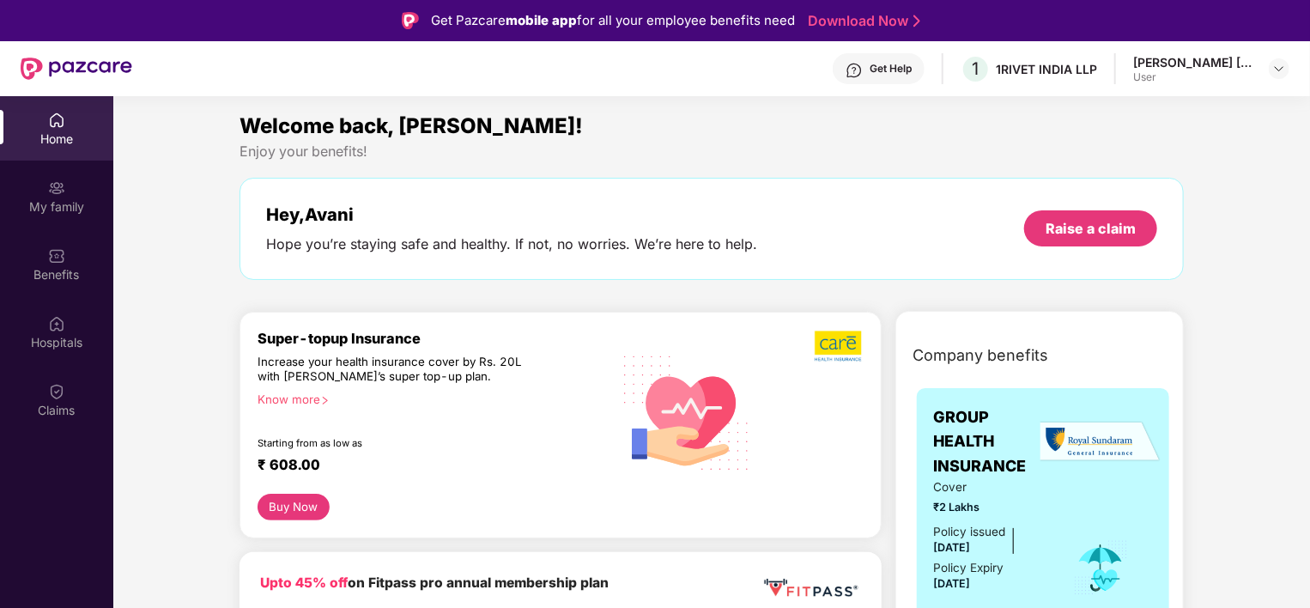
click at [993, 137] on div "Welcome back, [PERSON_NAME]!" at bounding box center [712, 126] width 945 height 33
click at [1284, 69] on img at bounding box center [1280, 69] width 14 height 14
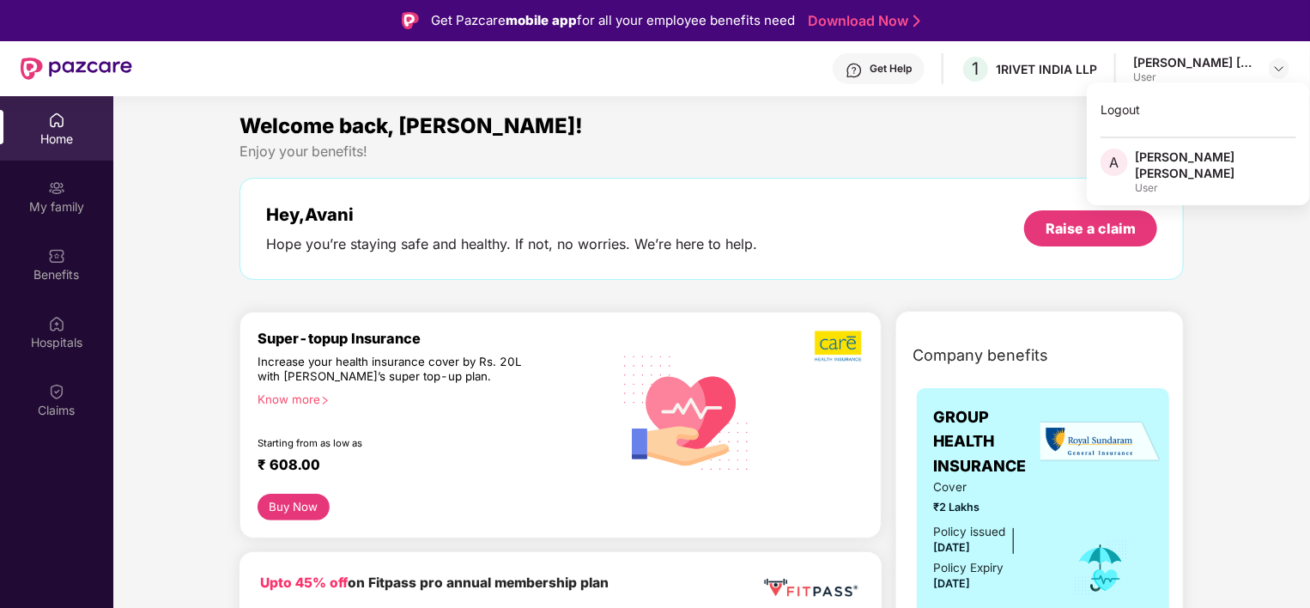
click at [1144, 158] on div "[PERSON_NAME] [PERSON_NAME]" at bounding box center [1215, 165] width 161 height 33
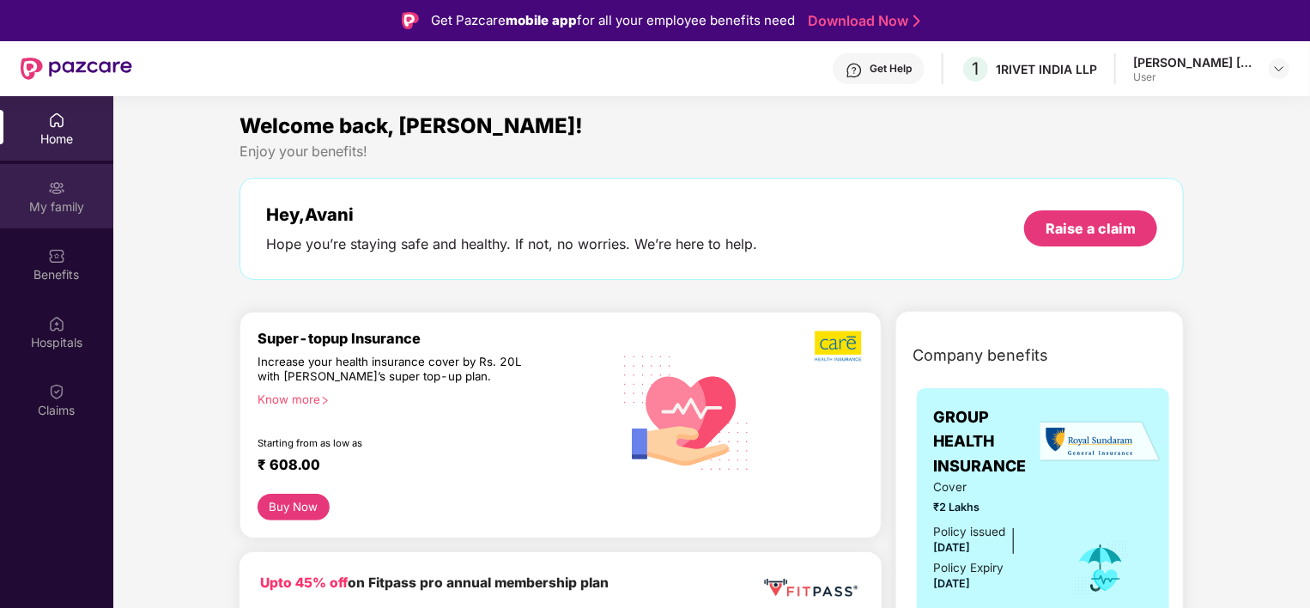
click at [63, 209] on div "My family" at bounding box center [56, 206] width 113 height 17
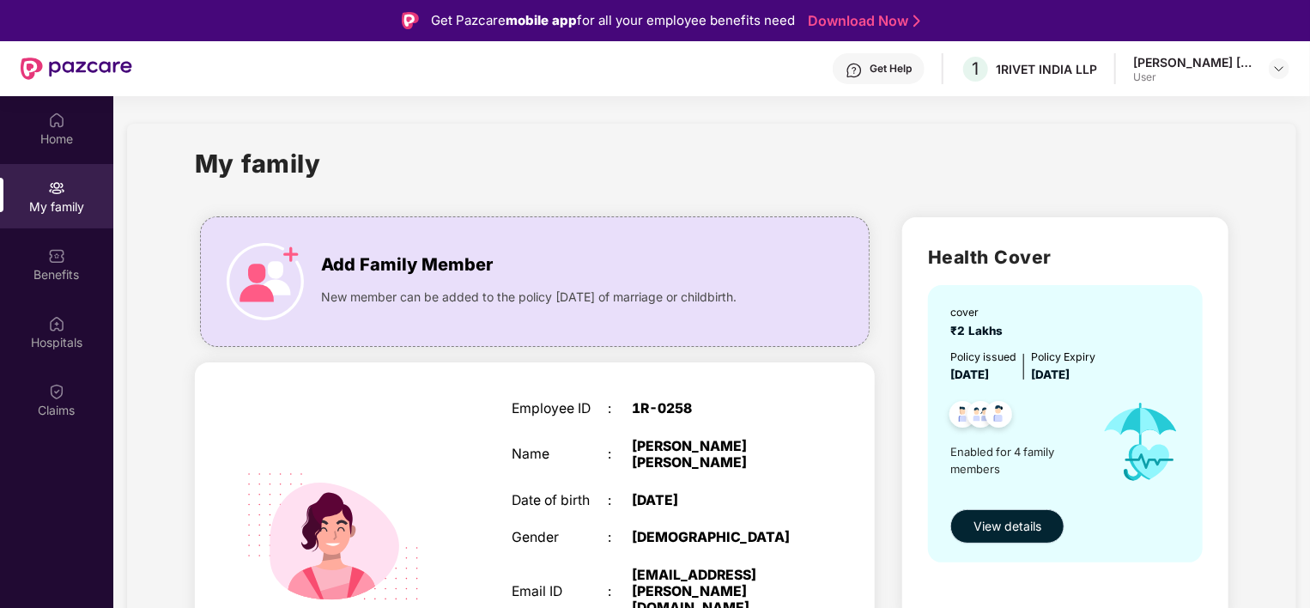
click at [1031, 526] on span "View details" at bounding box center [1008, 526] width 68 height 19
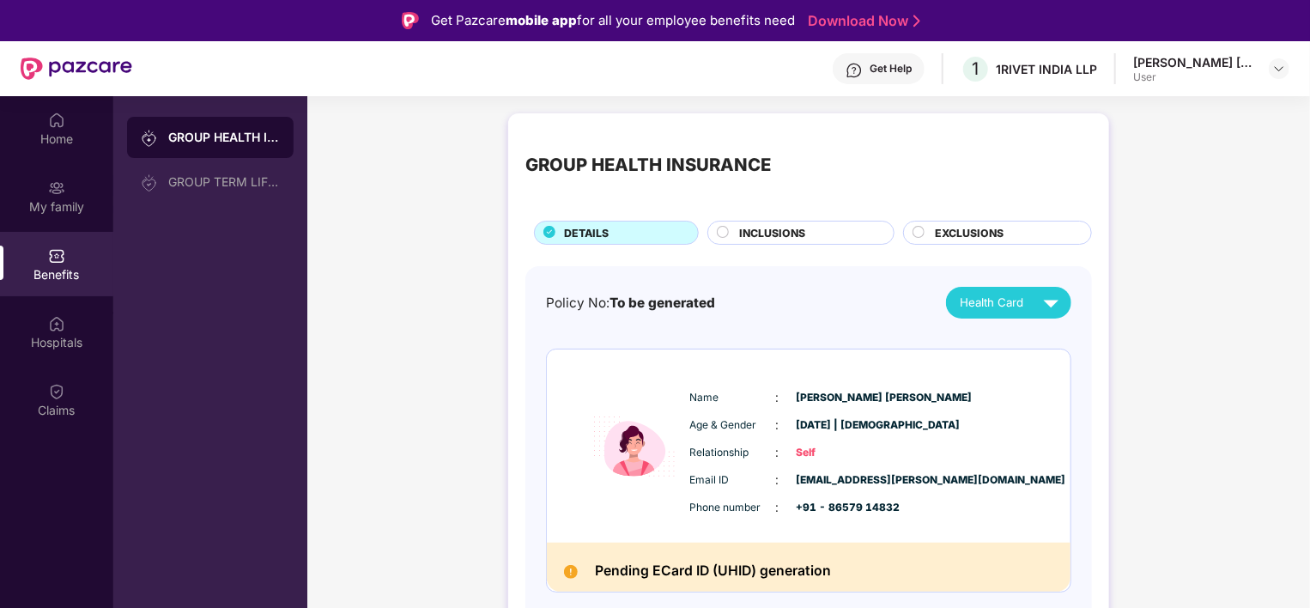
click at [752, 230] on span "INCLUSIONS" at bounding box center [773, 233] width 66 height 16
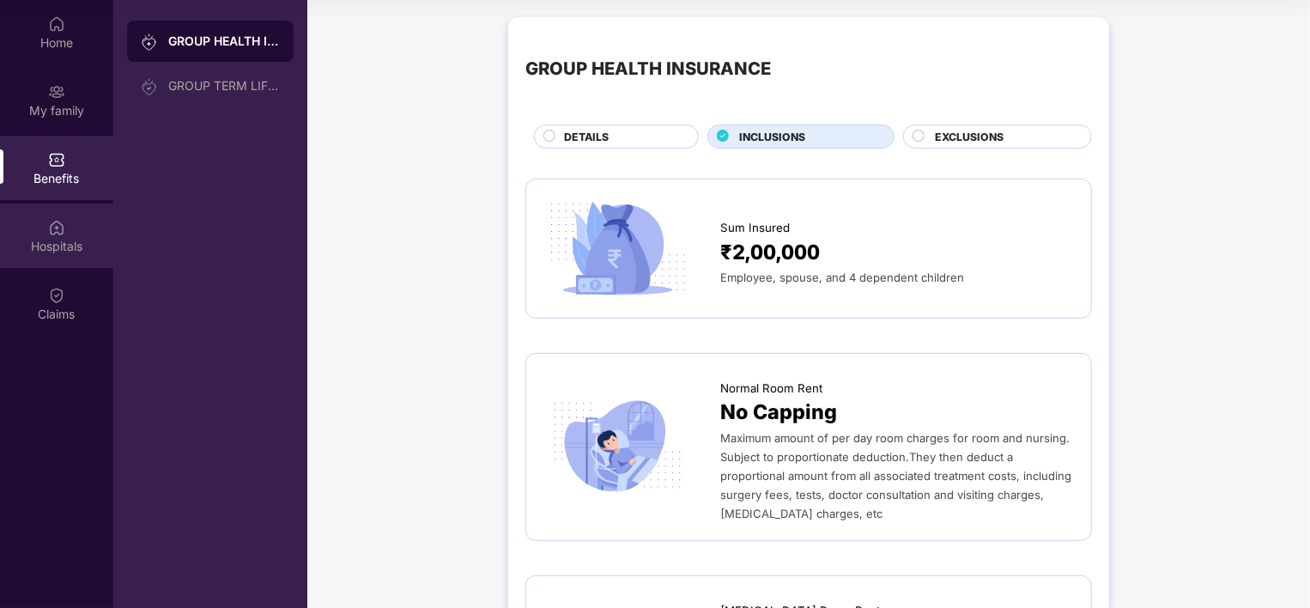
click at [67, 247] on div "Hospitals" at bounding box center [56, 246] width 113 height 17
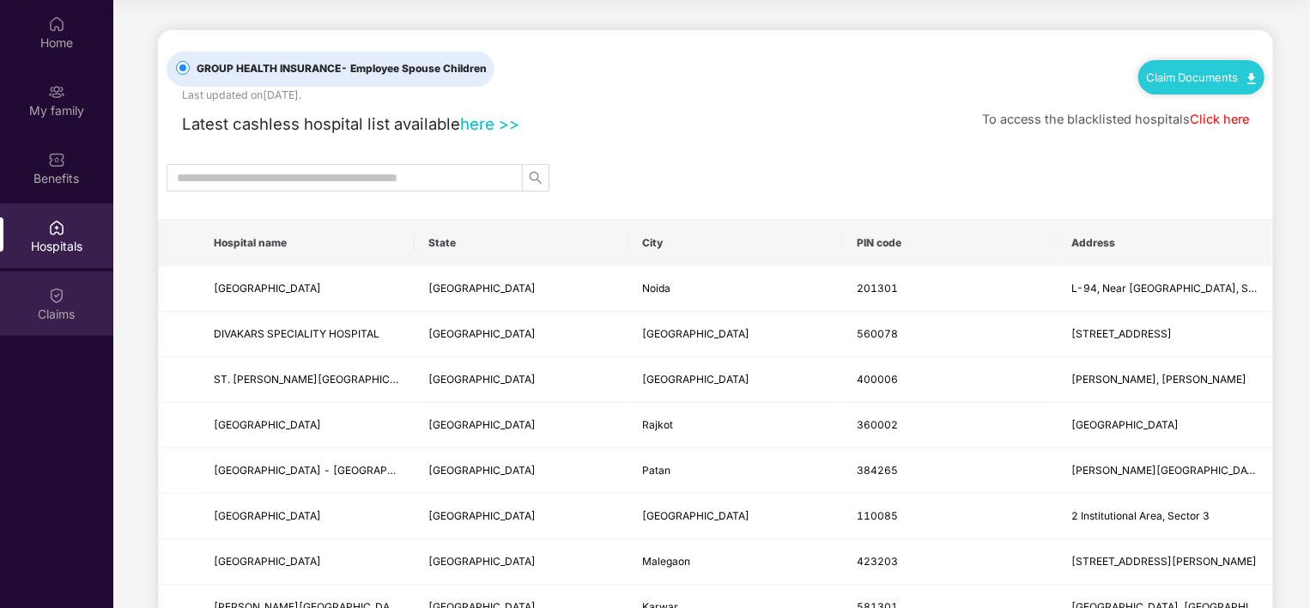
click at [52, 295] on img at bounding box center [56, 295] width 17 height 17
